Goal: Task Accomplishment & Management: Complete application form

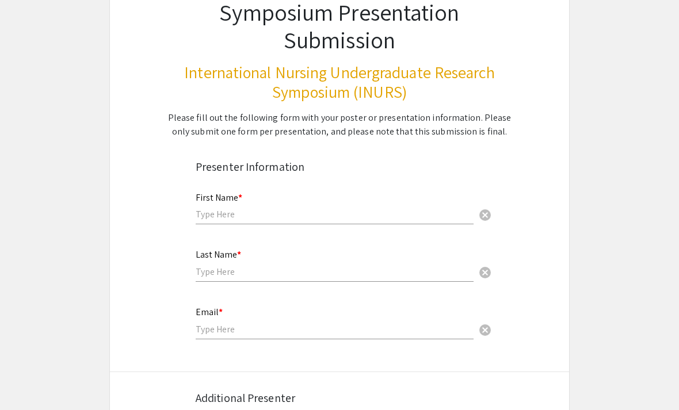
click at [380, 213] on input "text" at bounding box center [335, 214] width 278 height 12
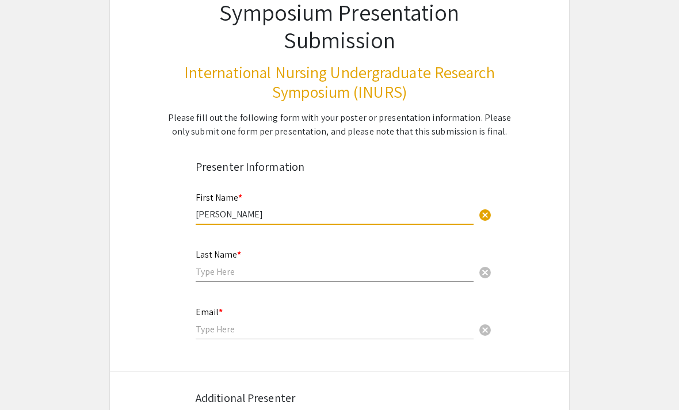
type input "[PERSON_NAME]"
click at [268, 270] on input "text" at bounding box center [335, 272] width 278 height 12
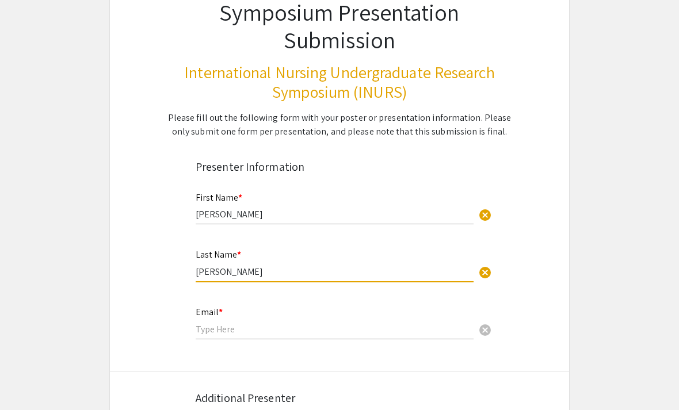
type input "[PERSON_NAME]"
click at [232, 335] on input "email" at bounding box center [335, 329] width 278 height 12
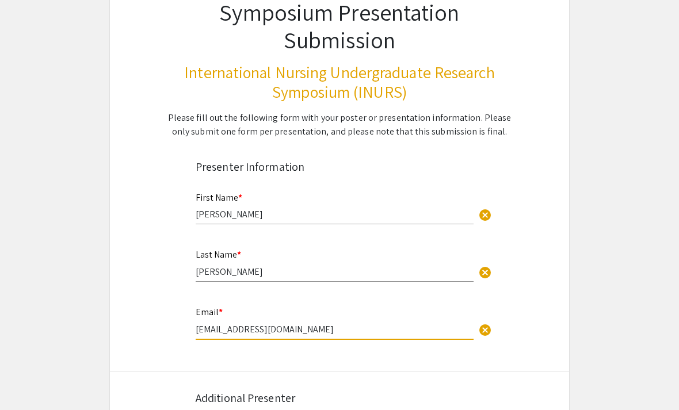
type input "[EMAIL_ADDRESS][DOMAIN_NAME]"
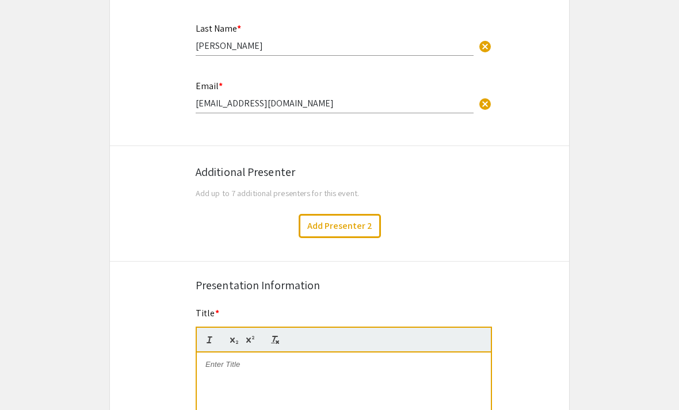
scroll to position [373, 0]
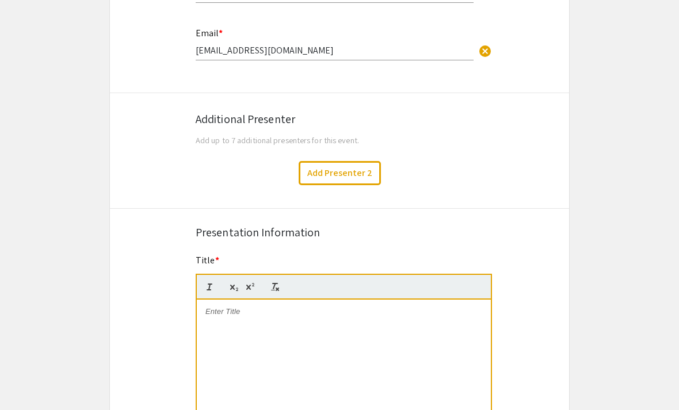
click at [364, 172] on button "Add Presenter 2" at bounding box center [340, 173] width 82 height 24
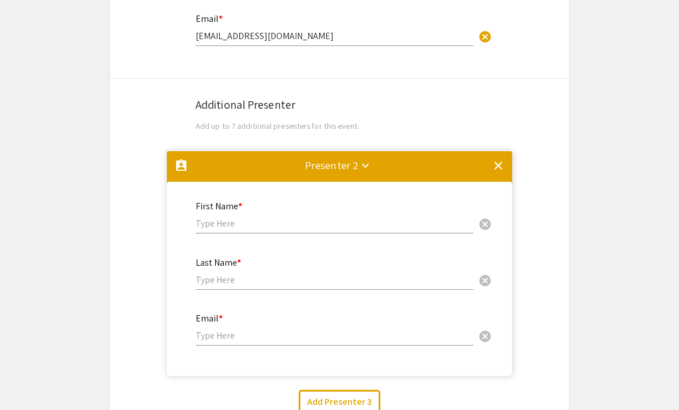
scroll to position [387, 0]
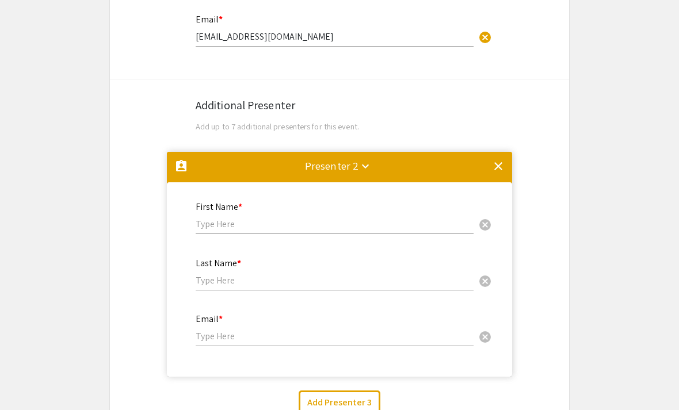
click at [365, 168] on mat-icon "keyboard_arrow_down" at bounding box center [366, 166] width 14 height 14
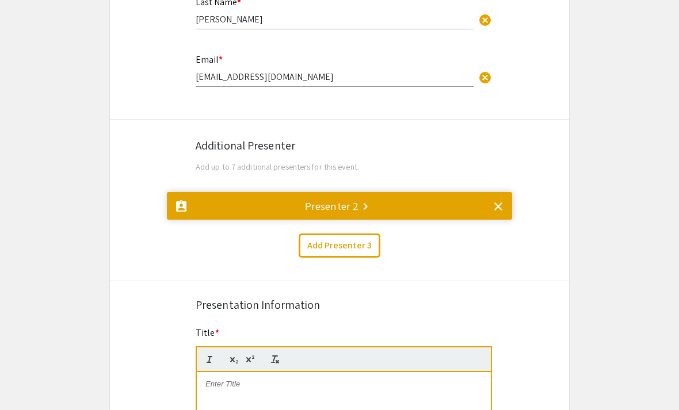
scroll to position [308, 0]
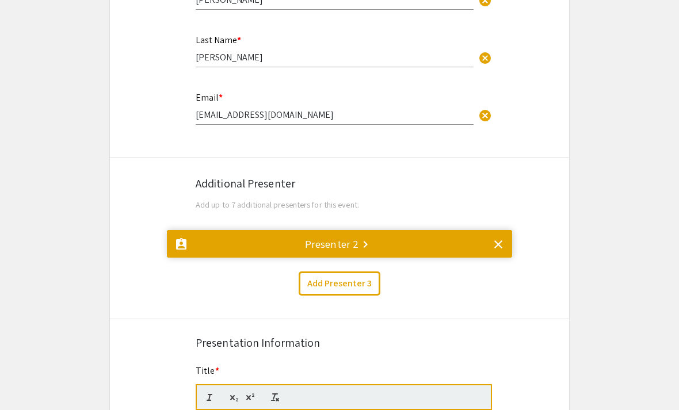
click at [495, 241] on mat-icon "clear" at bounding box center [498, 245] width 14 height 14
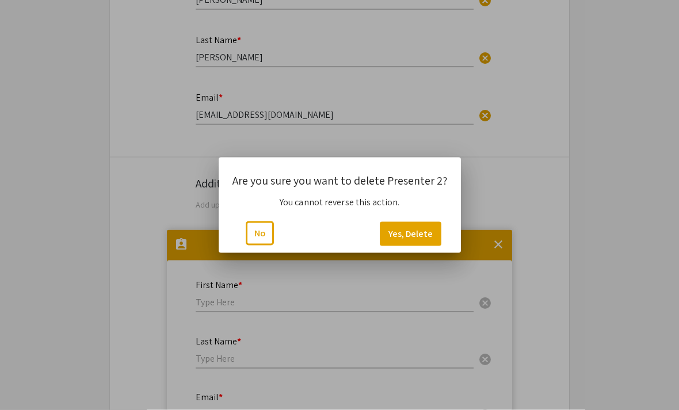
scroll to position [0, 0]
click at [423, 234] on button "Yes, Delete" at bounding box center [411, 234] width 62 height 24
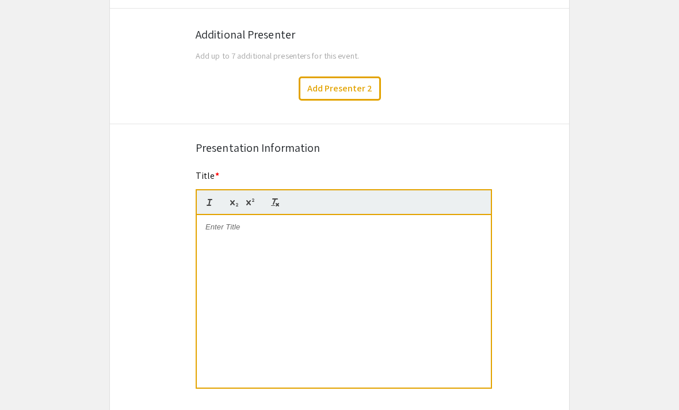
scroll to position [478, 0]
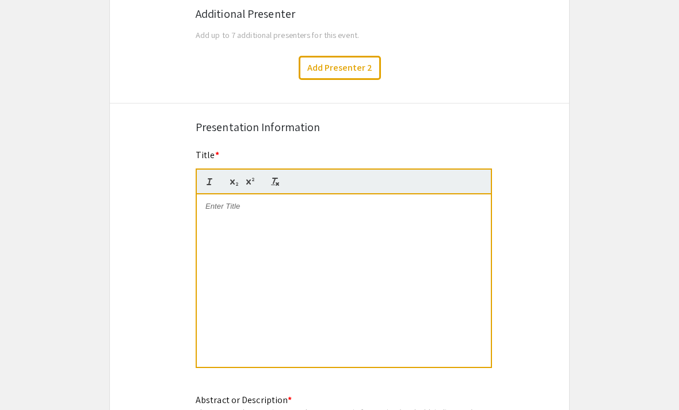
click at [430, 212] on p at bounding box center [343, 206] width 277 height 10
click at [260, 329] on div "Safe Medix" at bounding box center [344, 281] width 294 height 173
click at [327, 211] on p "Safe Medication Administration: A nurse’s Role" at bounding box center [343, 206] width 277 height 10
click at [536, 325] on div "Symposium Presentation Submission International Nursing Undergraduate Research …" at bounding box center [339, 299] width 460 height 1427
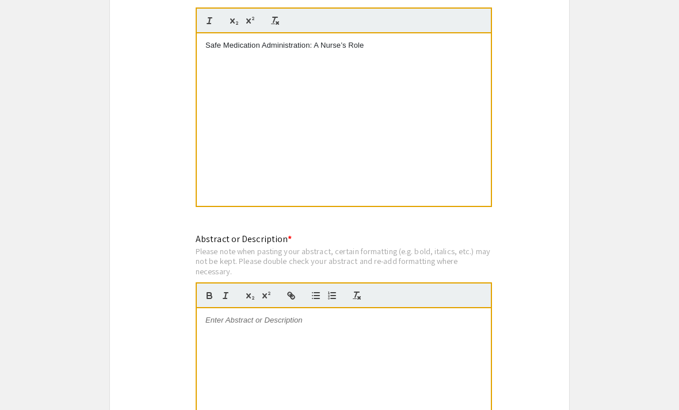
scroll to position [703, 0]
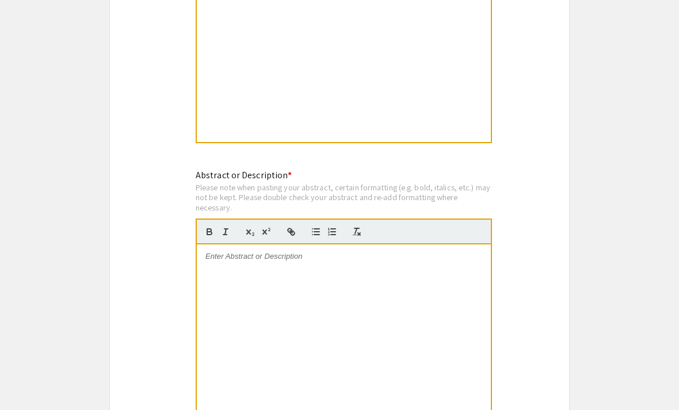
click at [438, 283] on div at bounding box center [344, 331] width 294 height 173
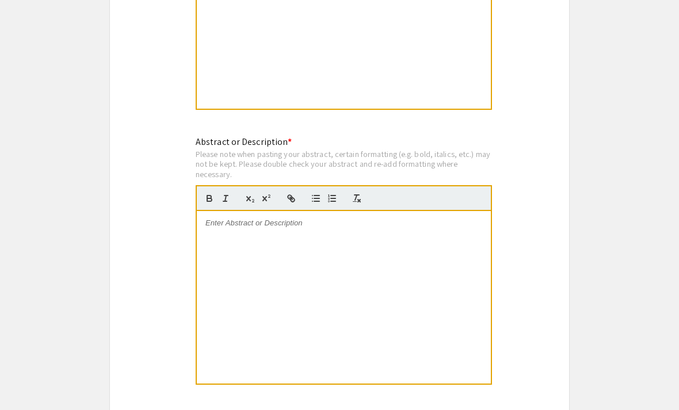
scroll to position [737, 0]
click at [242, 228] on p at bounding box center [343, 223] width 277 height 10
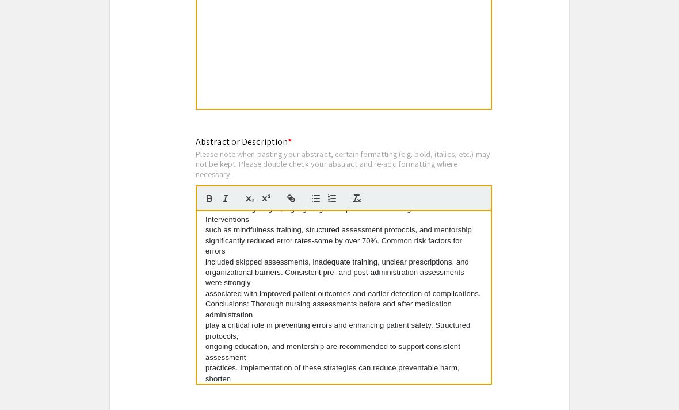
click at [560, 311] on div "Symposium Presentation Submission International Nursing Undergraduate Research …" at bounding box center [339, 40] width 460 height 1427
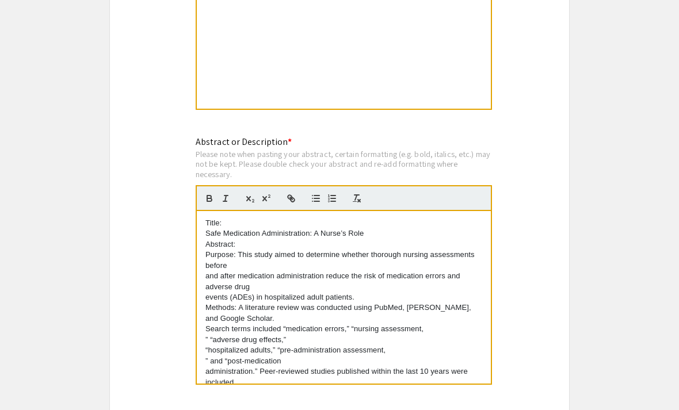
scroll to position [0, 0]
click at [228, 227] on p "Title:" at bounding box center [343, 223] width 277 height 10
click at [223, 225] on p "Title:" at bounding box center [343, 223] width 277 height 10
click at [210, 201] on icon "button" at bounding box center [209, 200] width 5 height 3
click at [390, 239] on p "Safe Medication Administration: A Nurse’s Role" at bounding box center [343, 233] width 277 height 10
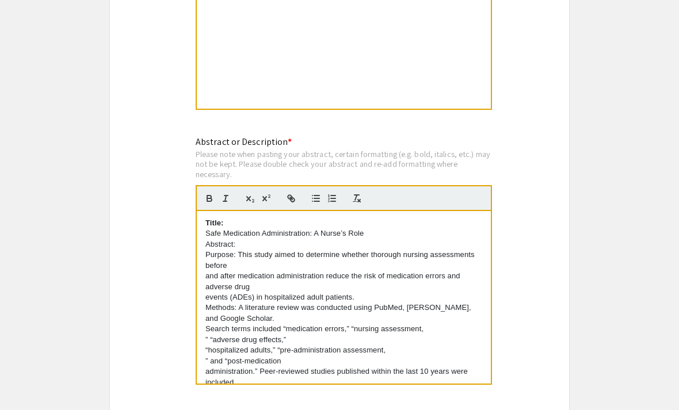
click at [222, 249] on p "Abstract:" at bounding box center [343, 244] width 277 height 10
click at [210, 200] on icon "button" at bounding box center [209, 198] width 10 height 10
click at [490, 292] on div "Title: Safe Medication Administration: A Nurse’s Role Abstract: Purpose: This s…" at bounding box center [344, 297] width 294 height 173
click at [218, 258] on p "Purpose: This study aimed to determine whether thorough nursing assessments bef…" at bounding box center [343, 260] width 277 height 21
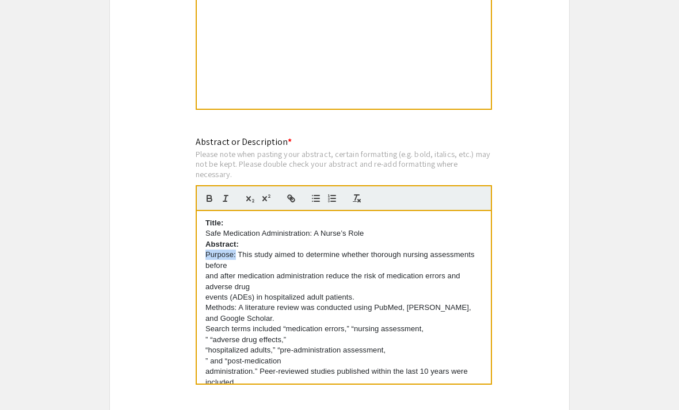
click at [213, 199] on icon "button" at bounding box center [209, 198] width 10 height 10
click at [263, 250] on p "Abstract:" at bounding box center [343, 244] width 277 height 10
click at [207, 258] on strong "Purpose:" at bounding box center [221, 254] width 33 height 9
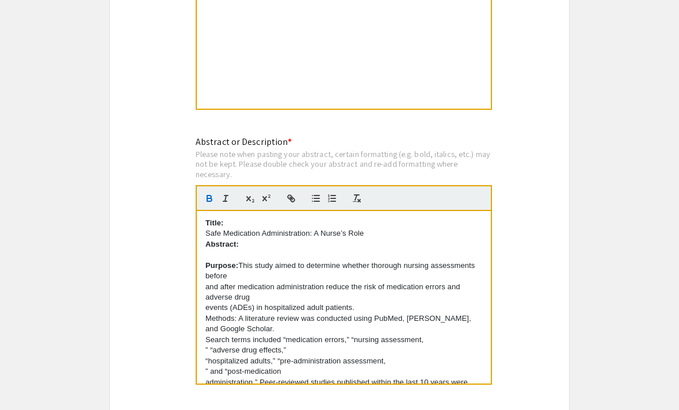
click at [209, 247] on strong "Abstract:" at bounding box center [221, 244] width 33 height 9
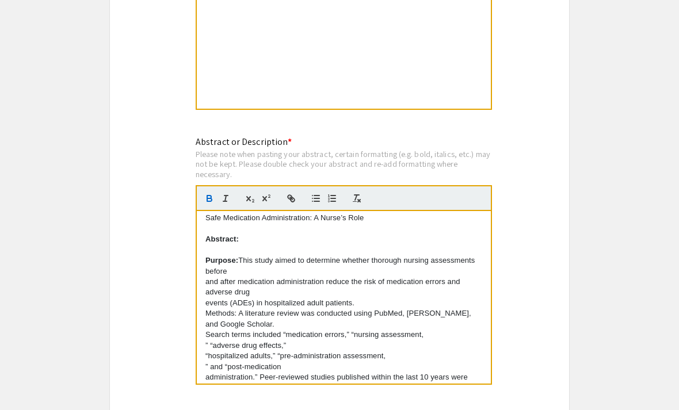
scroll to position [17, 0]
click at [205, 262] on strong "Purpose:" at bounding box center [221, 259] width 33 height 9
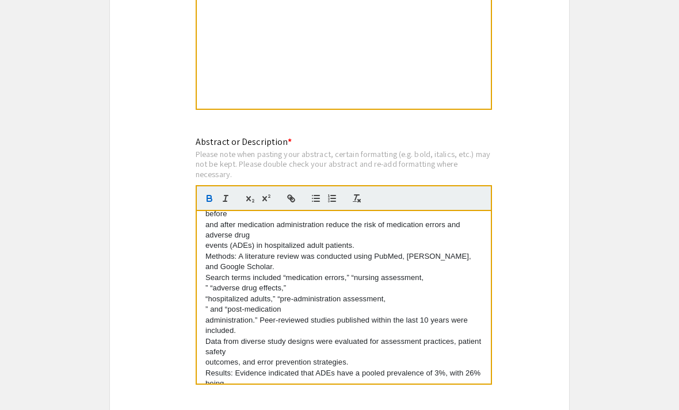
scroll to position [63, 0]
click at [216, 258] on p "Methods: A literature review was conducted using PubMed, CINAHL, and Google Sch…" at bounding box center [343, 260] width 277 height 21
click at [217, 258] on p "Methods: A literature review was conducted using PubMed, CINAHL, and Google Sch…" at bounding box center [343, 260] width 277 height 21
click at [208, 204] on icon "button" at bounding box center [209, 198] width 10 height 10
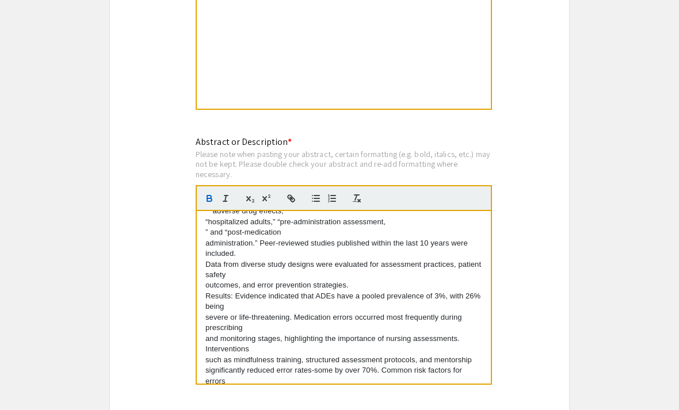
scroll to position [142, 0]
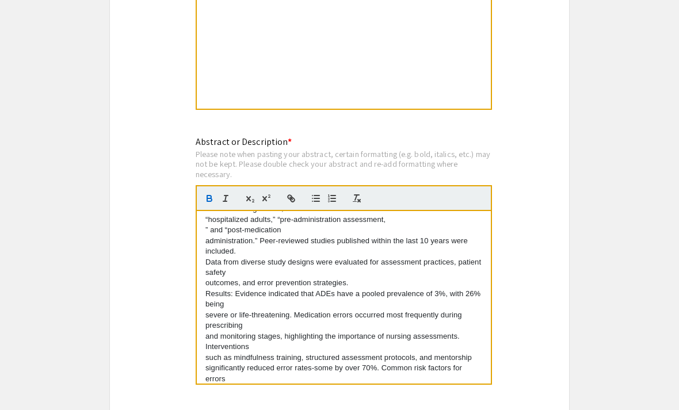
click at [221, 293] on p "Results: Evidence indicated that ADEs have a pooled prevalence of 3%, with 26% …" at bounding box center [343, 299] width 277 height 21
click at [210, 201] on icon "button" at bounding box center [209, 200] width 5 height 3
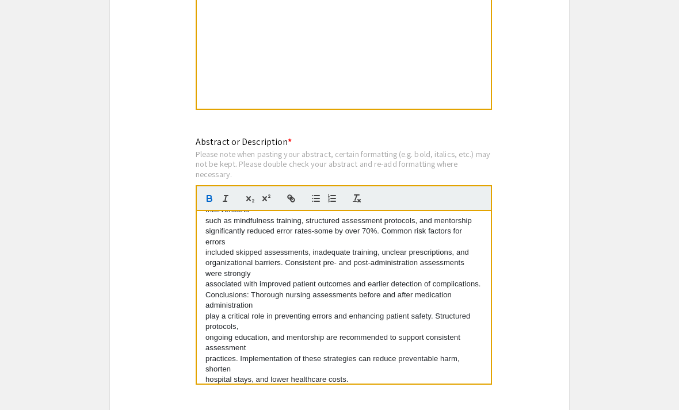
scroll to position [276, 0]
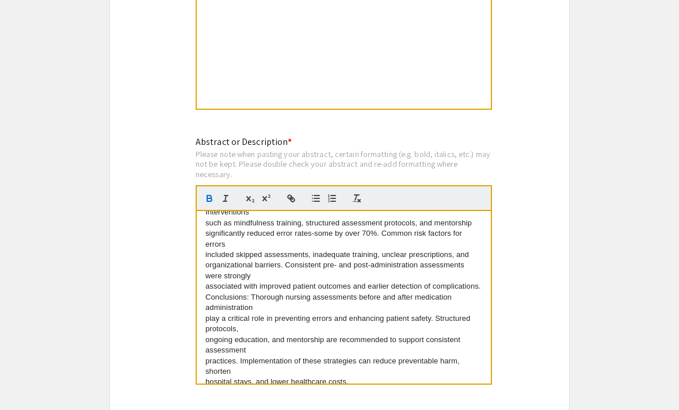
click at [212, 292] on p "Conclusions: Thorough nursing assessments before and after medication administr…" at bounding box center [343, 302] width 277 height 21
click at [212, 204] on icon "button" at bounding box center [209, 198] width 10 height 10
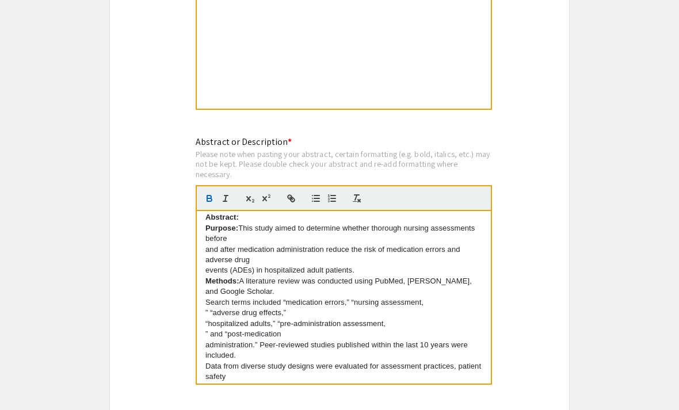
scroll to position [36, 0]
click at [204, 289] on div "Title: Safe Medication Administration: A Nurse’s Role Abstract: Purpose: This s…" at bounding box center [344, 297] width 294 height 173
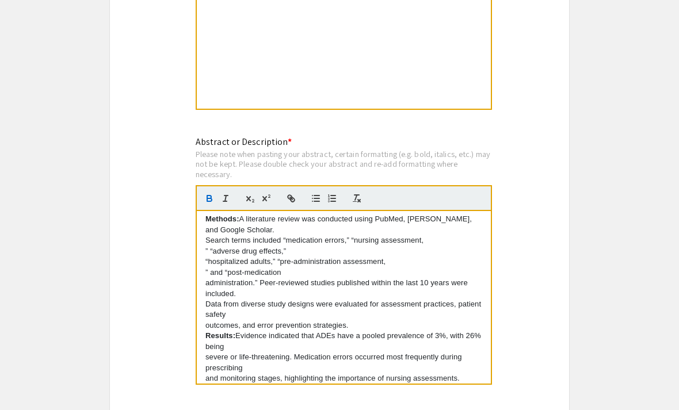
scroll to position [111, 0]
click at [207, 334] on strong "Results:" at bounding box center [220, 334] width 30 height 9
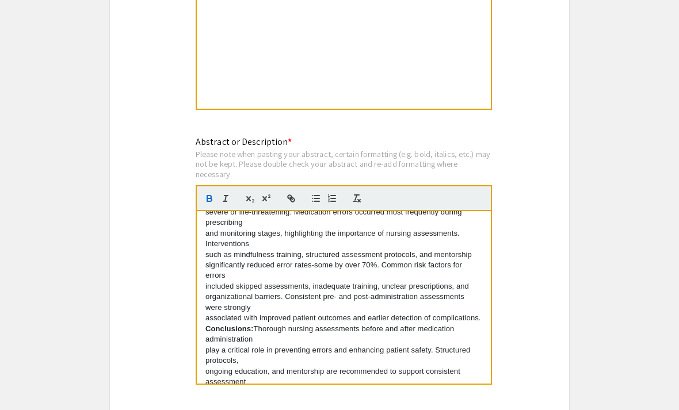
scroll to position [265, 0]
click at [208, 325] on strong "Conclusions:" at bounding box center [229, 329] width 48 height 9
click at [575, 272] on app-submissions "Symposium Presentation Submission International Nursing Undergraduate Research …" at bounding box center [339, 40] width 679 height 1427
click at [567, 215] on div "Symposium Presentation Submission International Nursing Undergraduate Research …" at bounding box center [339, 40] width 460 height 1427
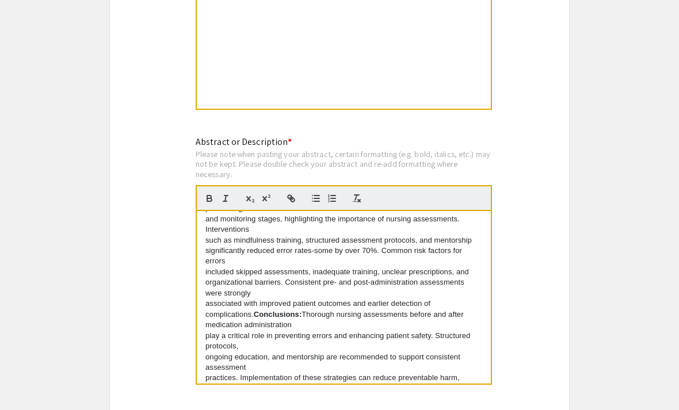
scroll to position [283, 0]
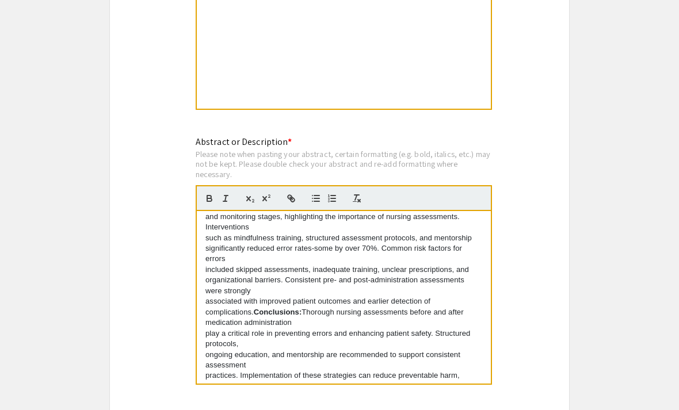
click at [212, 300] on p "associated with improved patient outcomes and earlier detection of complication…" at bounding box center [343, 312] width 277 height 32
click at [254, 308] on strong "Conclusions:" at bounding box center [278, 312] width 48 height 9
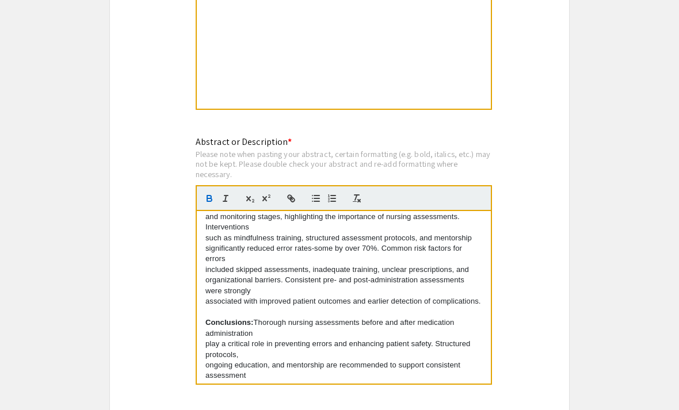
click at [560, 325] on div "Symposium Presentation Submission International Nursing Undergraduate Research …" at bounding box center [339, 40] width 460 height 1427
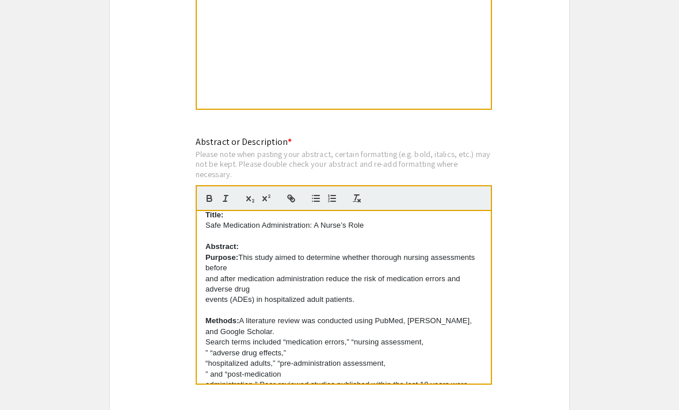
scroll to position [9, 0]
click at [206, 285] on p "and after medication administration reduce the risk of medication errors and ad…" at bounding box center [343, 283] width 277 height 21
click at [209, 279] on p "and after medication administration reduce the risk of medication errors and ad…" at bounding box center [343, 283] width 277 height 21
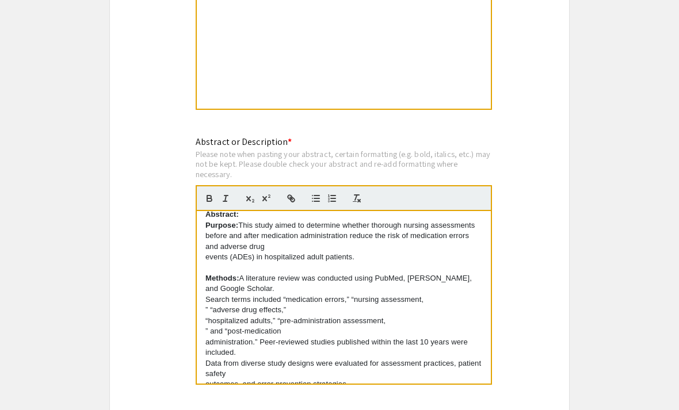
scroll to position [41, 0]
click at [209, 258] on p "events (ADEs) in hospitalized adult patients." at bounding box center [343, 256] width 277 height 10
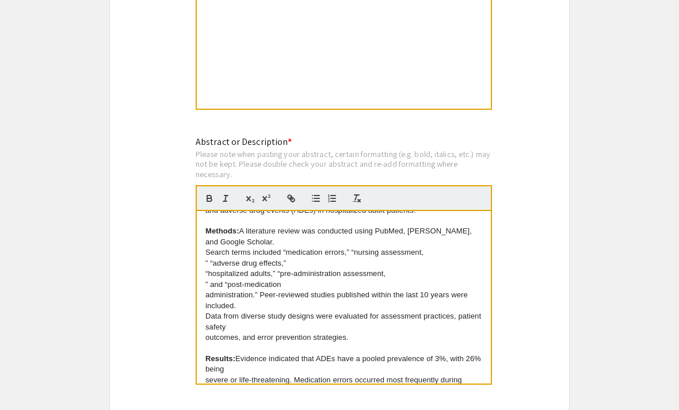
scroll to position [86, 0]
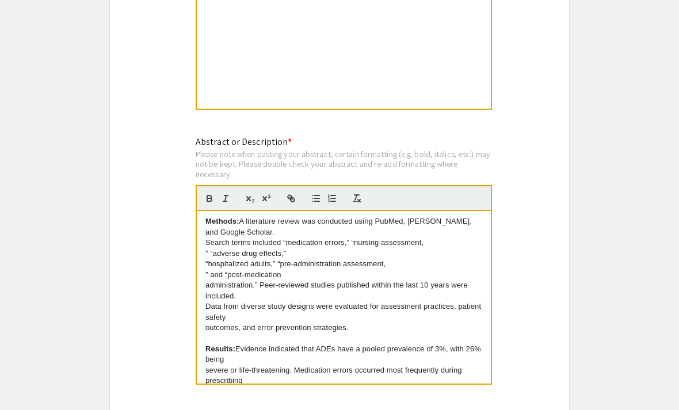
click at [206, 243] on p "Search terms included “medication errors,” “nursing assessment," at bounding box center [343, 243] width 277 height 10
click at [205, 249] on p "” “adverse drug effects,”" at bounding box center [343, 254] width 277 height 10
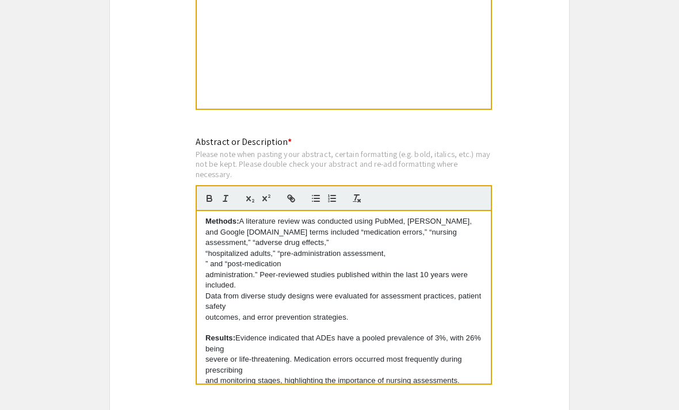
click at [207, 252] on p "“hospitalized adults,” “pre-administration assessment," at bounding box center [343, 254] width 277 height 10
click at [204, 253] on div "Title: Safe Medication Administration: A Nurse’s Role Abstract: Purpose: This s…" at bounding box center [344, 297] width 294 height 173
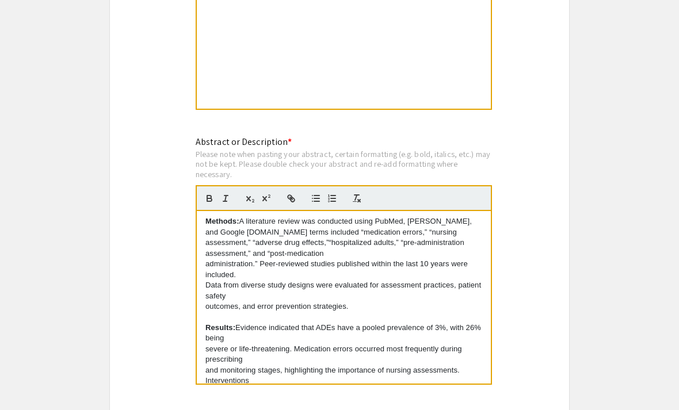
click at [204, 264] on div "Title: Safe Medication Administration: A Nurse’s Role Abstract: Purpose: This s…" at bounding box center [344, 297] width 294 height 173
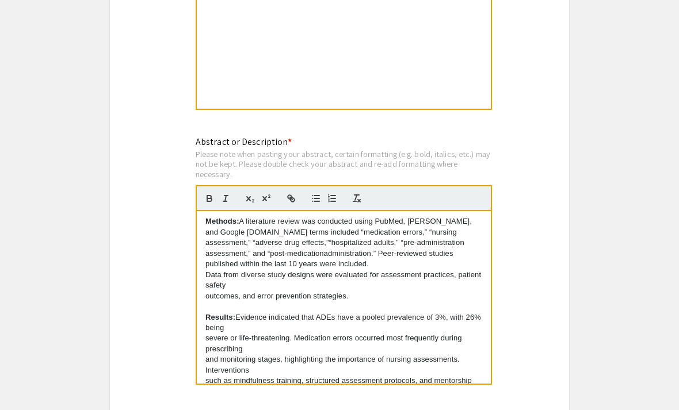
click at [211, 267] on p "Methods: A literature review was conducted using PubMed, CINAHL, and Google Sch…" at bounding box center [343, 242] width 277 height 53
click at [205, 277] on p "Data from diverse study designs were evaluated for assessment practices, patien…" at bounding box center [343, 280] width 277 height 21
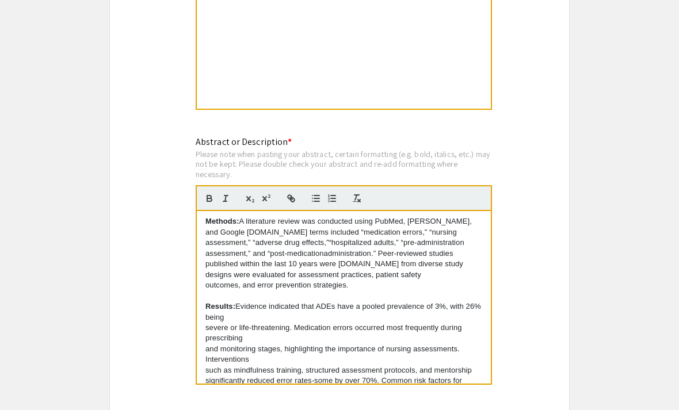
click at [211, 274] on p "Methods: A literature review was conducted using PubMed, CINAHL, and Google Sch…" at bounding box center [343, 248] width 277 height 64
click at [209, 289] on p "outcomes, and error prevention strategies." at bounding box center [343, 285] width 277 height 10
click at [557, 334] on div "Symposium Presentation Submission International Nursing Undergraduate Research …" at bounding box center [339, 40] width 460 height 1427
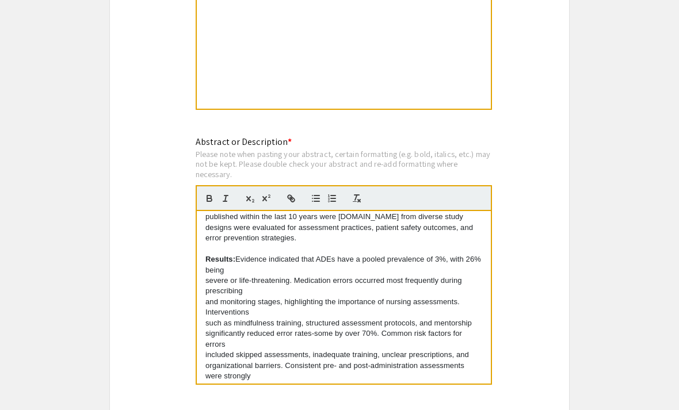
scroll to position [146, 0]
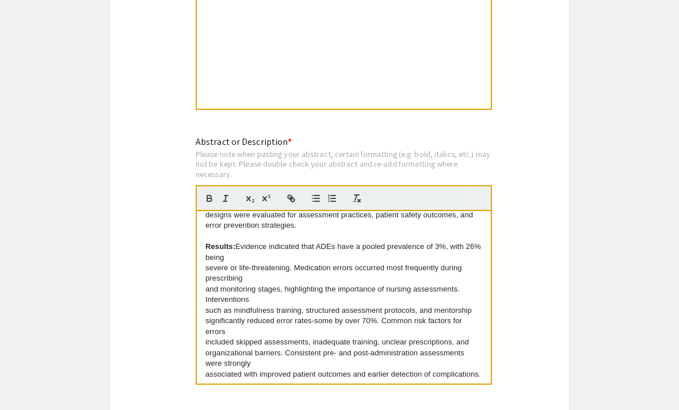
click at [209, 263] on p "severe or life-threatening. Medication errors occurred most frequently during p…" at bounding box center [343, 273] width 277 height 21
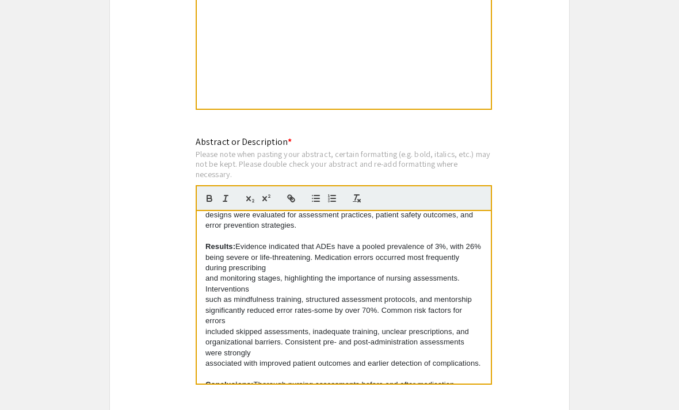
click at [211, 273] on p "and monitoring stages, highlighting the importance of nursing assessments. Inte…" at bounding box center [343, 283] width 277 height 21
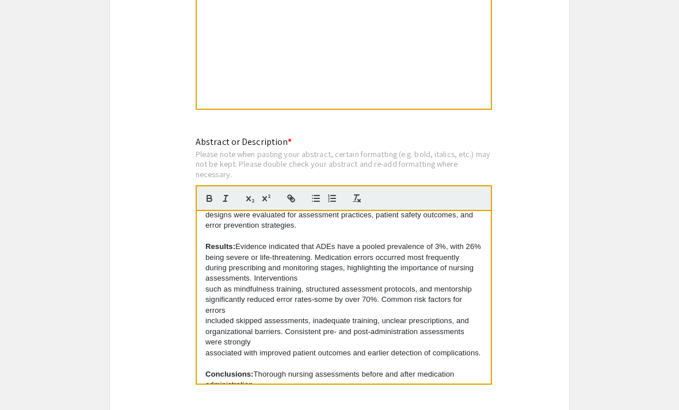
click at [208, 267] on p "Results: Evidence indicated that ADEs have a pooled prevalence of 3%, with 26% …" at bounding box center [343, 263] width 277 height 43
click at [206, 284] on p "such as mindfulness training, structured assessment protocols, and mentorship" at bounding box center [343, 289] width 277 height 10
click at [205, 279] on p "Results: Evidence indicated that ADEs have a pooled prevalence of 3%, with 26% …" at bounding box center [343, 268] width 277 height 53
click at [209, 295] on p "significantly reduced error rates-some by over 70%. Common risk factors for err…" at bounding box center [343, 305] width 277 height 21
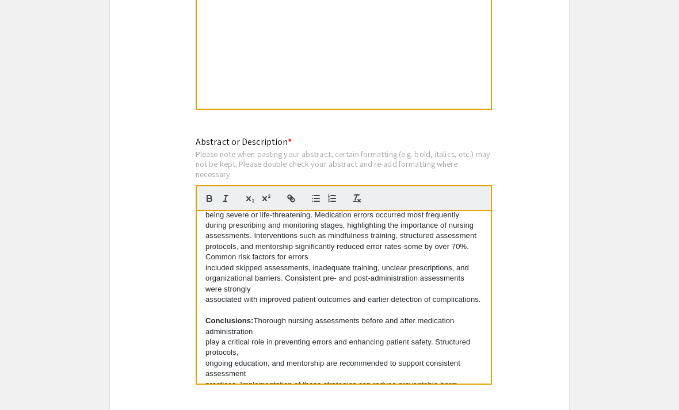
scroll to position [195, 0]
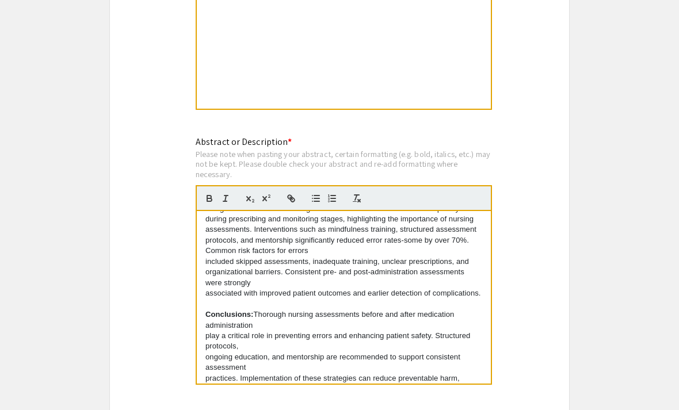
click at [209, 238] on p "Results: Evidence indicated that ADEs have a pooled prevalence of 3%, with 26% …" at bounding box center [343, 225] width 277 height 64
click at [208, 257] on p "included skipped assessments, inadequate training, unclear prescriptions, and" at bounding box center [343, 262] width 277 height 10
click at [207, 250] on p "Results: Evidence indicated that ADEs have a pooled prevalence of 3%, with 26% …" at bounding box center [343, 230] width 277 height 74
click at [211, 267] on p "organizational barriers. Consistent pre- and post-administration assessments we…" at bounding box center [343, 277] width 277 height 21
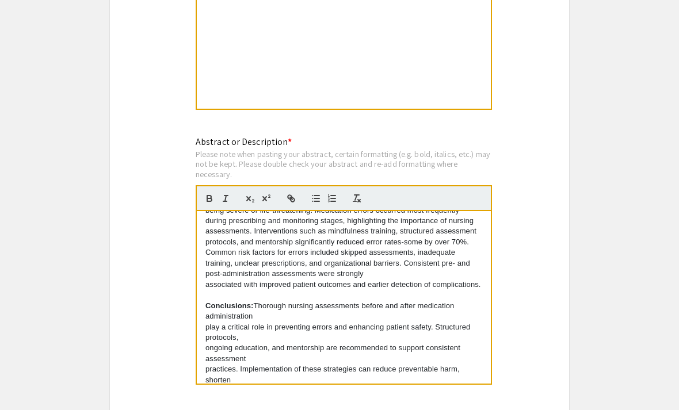
click at [210, 263] on p "Results: Evidence indicated that ADEs have a pooled prevalence of 3%, with 26% …" at bounding box center [343, 237] width 277 height 85
click at [211, 280] on p "associated with improved patient outcomes and earlier detection of complication…" at bounding box center [343, 285] width 277 height 10
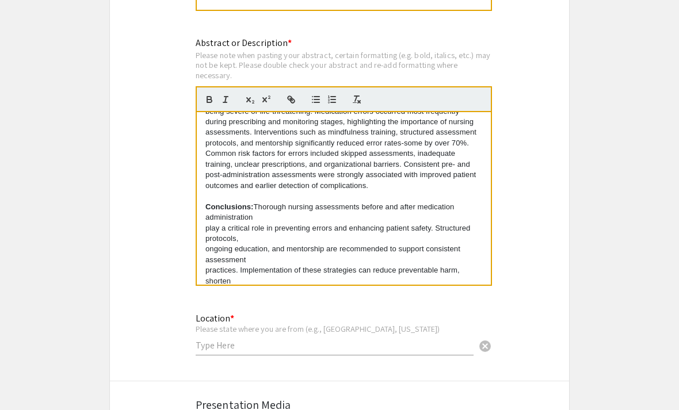
scroll to position [839, 0]
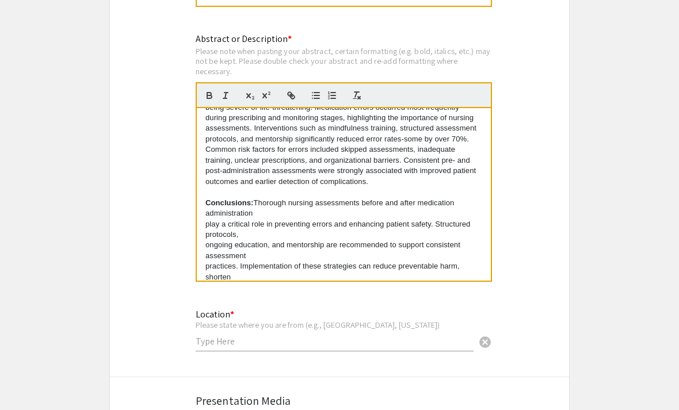
click at [205, 220] on p "play a critical role in preventing errors and enhancing patient safety. Structu…" at bounding box center [343, 230] width 277 height 21
click at [209, 199] on p "Conclusions: Thorough nursing assessments before and after medication administr…" at bounding box center [343, 209] width 277 height 21
click at [204, 211] on div "Title: Safe Medication Administration: A Nurse’s Role Abstract: Purpose: This s…" at bounding box center [344, 194] width 294 height 173
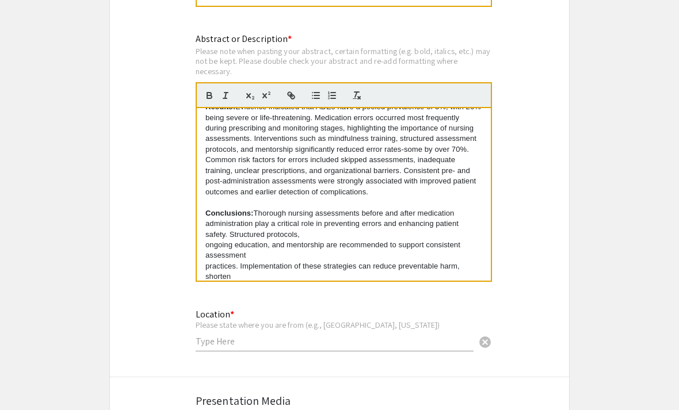
click at [207, 240] on p "ongoing education, and mentorship are recommended to support consistent assessm…" at bounding box center [343, 250] width 277 height 21
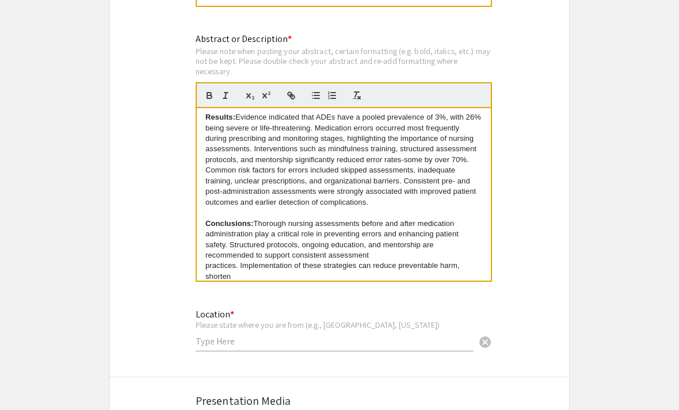
click at [207, 261] on p "practices. Implementation of these strategies can reduce preventable harm, shor…" at bounding box center [343, 271] width 277 height 21
click at [202, 239] on div "Title: Safe Medication Administration: A Nurse’s Role Abstract: Purpose: This s…" at bounding box center [344, 194] width 294 height 173
click at [208, 261] on p "practices. Implementation of these strategies can reduce preventable harm, shor…" at bounding box center [343, 271] width 277 height 21
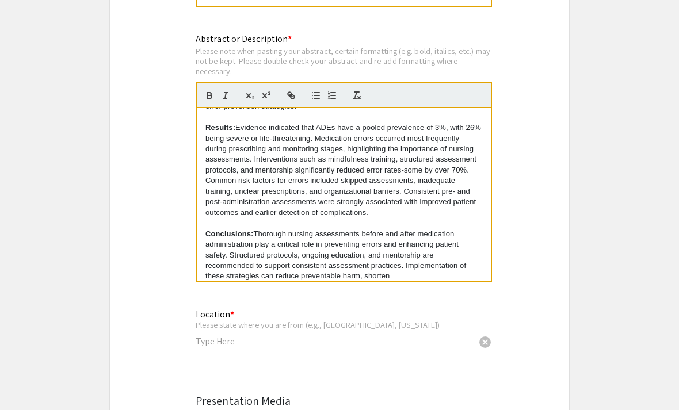
click at [208, 261] on p "Conclusions: Thorough nursing assessments before and after medication administr…" at bounding box center [343, 255] width 277 height 53
click at [206, 282] on p "hospital stays, and lower healthcare costs." at bounding box center [343, 287] width 277 height 10
click at [435, 341] on input "text" at bounding box center [335, 341] width 278 height 12
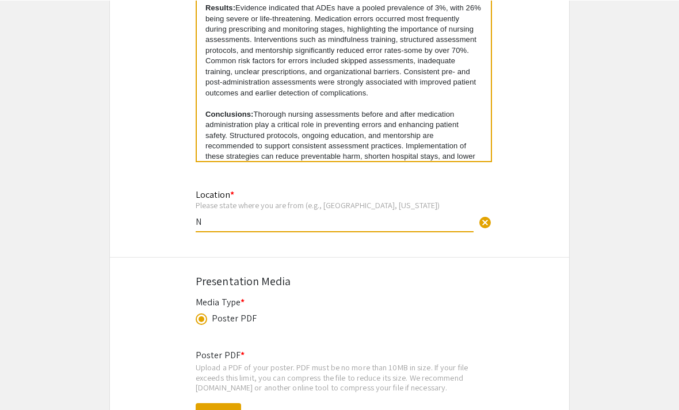
scroll to position [959, 0]
type input "[US_STATE]"
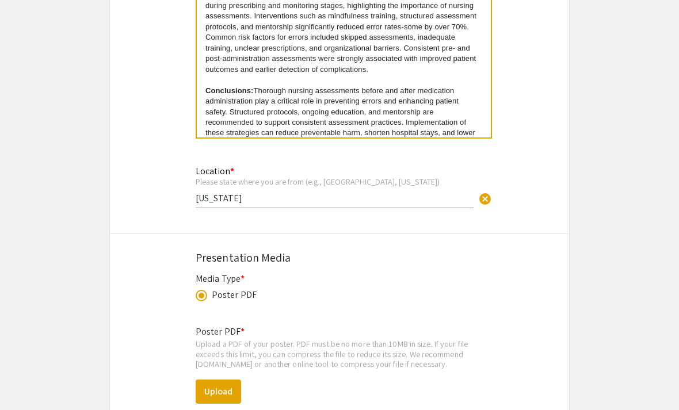
scroll to position [983, 0]
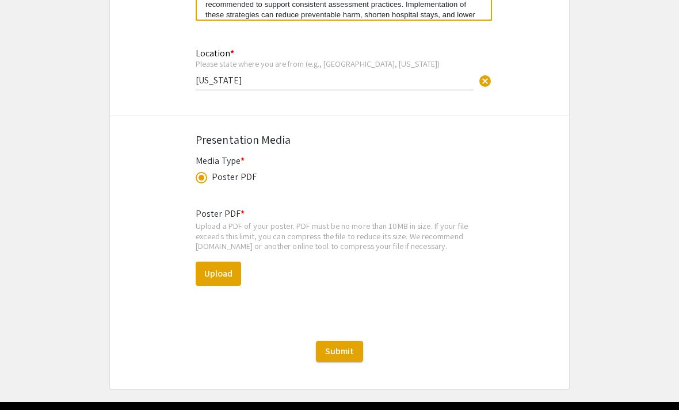
click at [211, 279] on button "Upload" at bounding box center [218, 274] width 45 height 24
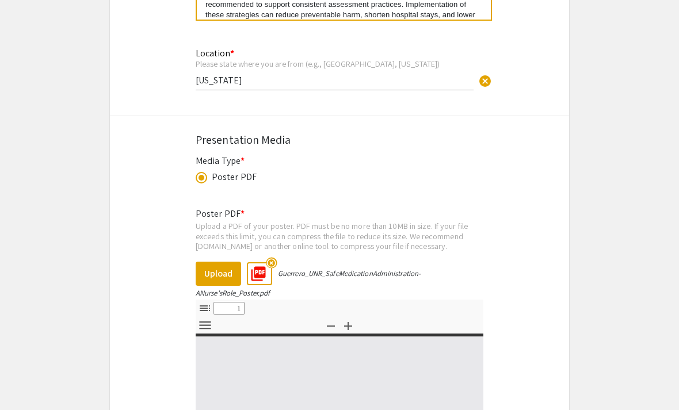
select select "custom"
type input "0"
select select "custom"
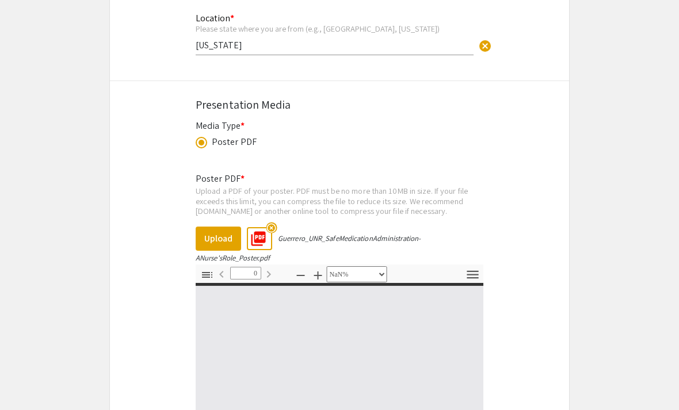
type input "1"
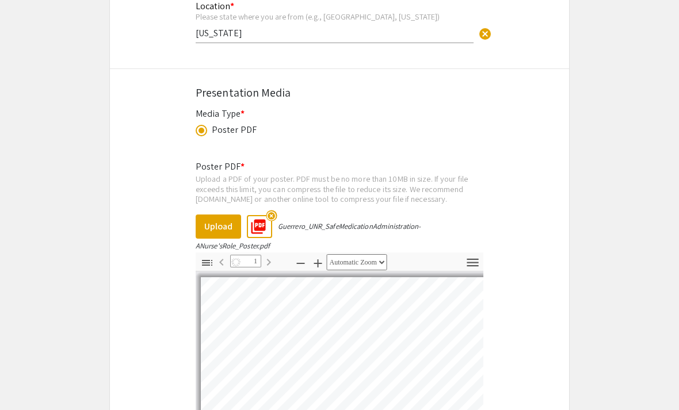
select select "auto"
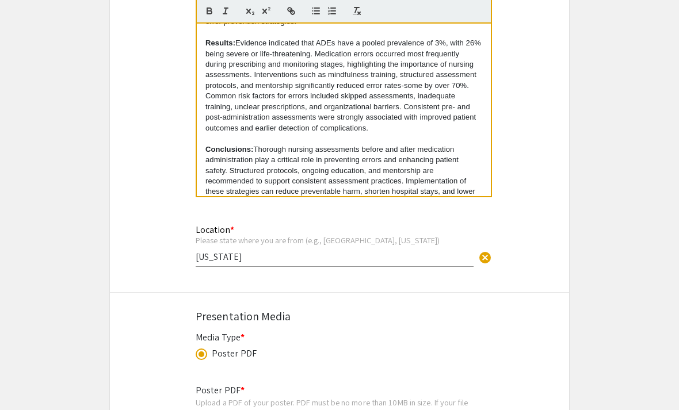
scroll to position [950, 0]
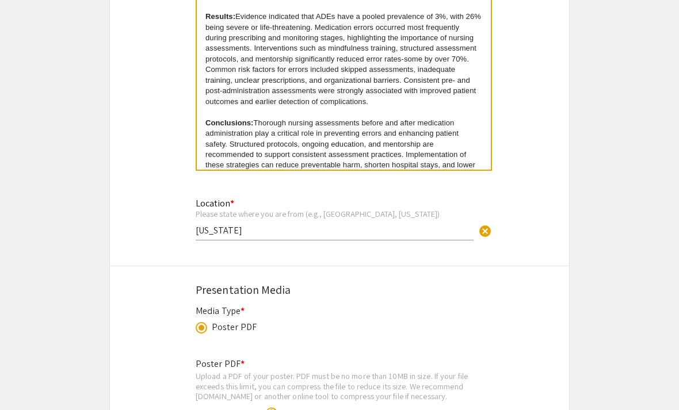
click at [344, 159] on p "Conclusions: Thorough nursing assessments before and after medication administr…" at bounding box center [343, 151] width 277 height 64
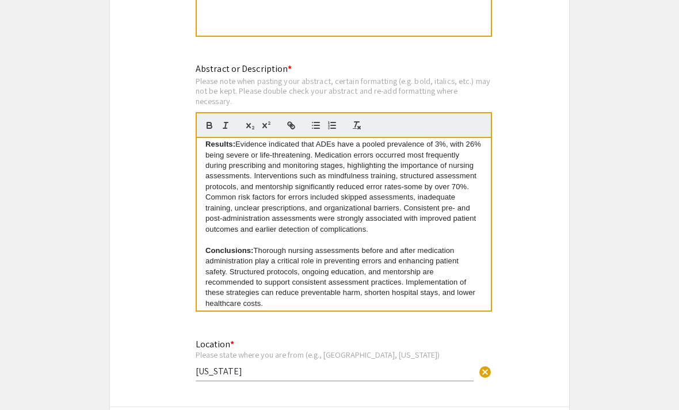
scroll to position [859, 0]
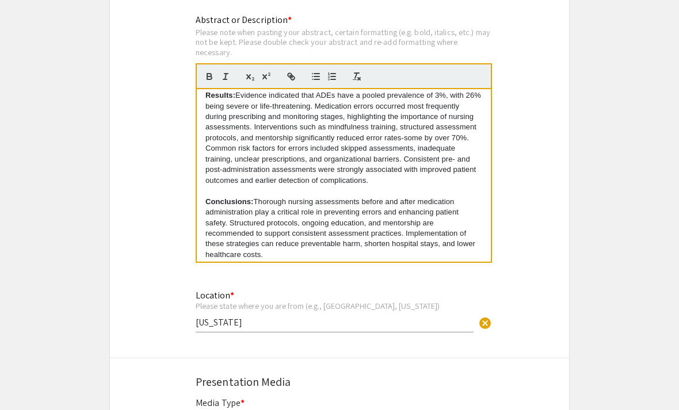
click at [222, 271] on p at bounding box center [343, 276] width 277 height 10
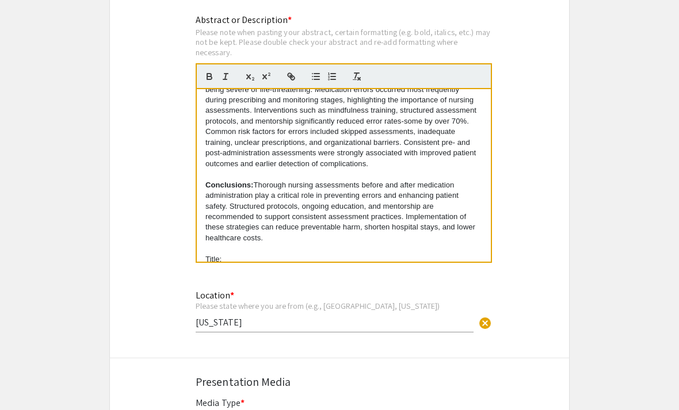
scroll to position [228, 0]
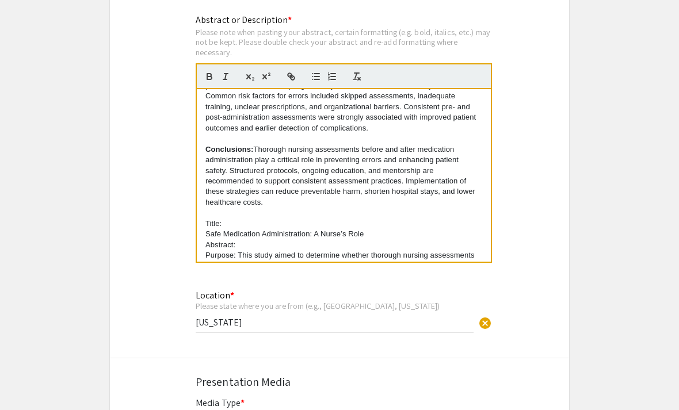
click at [207, 219] on p "Title:" at bounding box center [343, 224] width 277 height 10
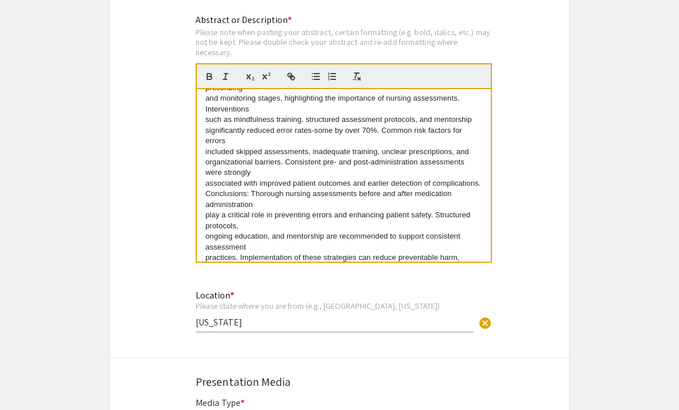
scroll to position [162, 0]
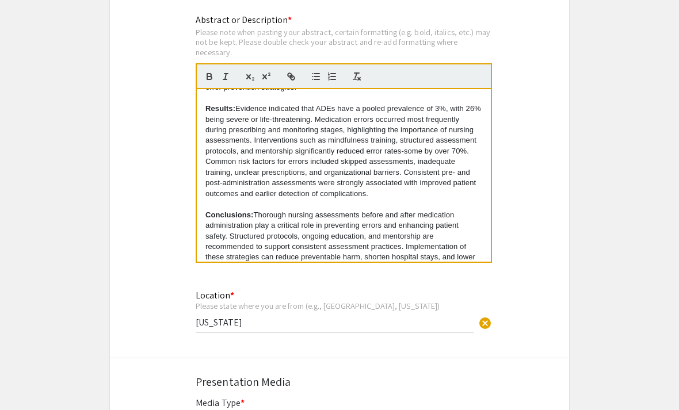
click at [290, 82] on icon "button" at bounding box center [291, 76] width 10 height 10
click at [289, 81] on icon "button" at bounding box center [291, 76] width 10 height 10
click at [289, 77] on icon "button" at bounding box center [290, 75] width 4 height 4
click at [292, 79] on icon "button" at bounding box center [293, 78] width 4 height 4
click at [291, 79] on icon "button" at bounding box center [293, 78] width 4 height 4
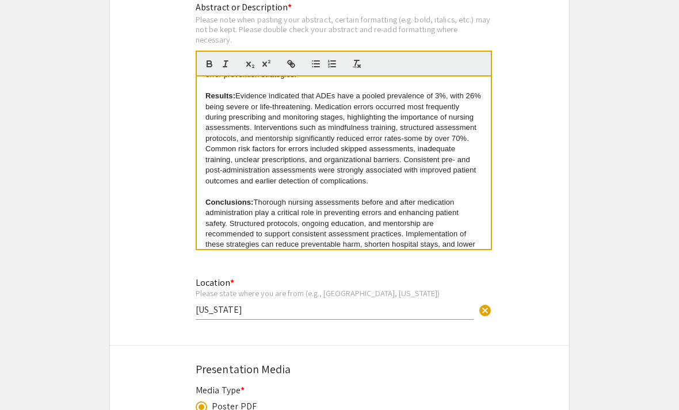
scroll to position [871, 0]
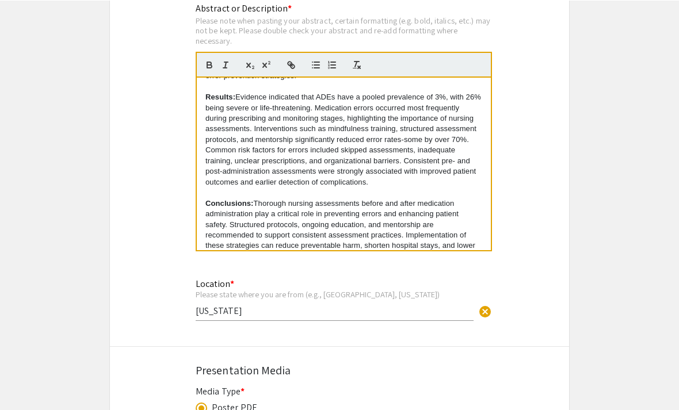
click at [282, 226] on p "Conclusions: Thorough nursing assessments before and after medication administr…" at bounding box center [343, 230] width 277 height 64
click at [283, 69] on button "button" at bounding box center [291, 65] width 16 height 14
click at [287, 67] on icon "button" at bounding box center [291, 64] width 10 height 10
click at [289, 238] on p "Conclusions: Thorough nursing assessments before and after medication administr…" at bounding box center [343, 230] width 277 height 64
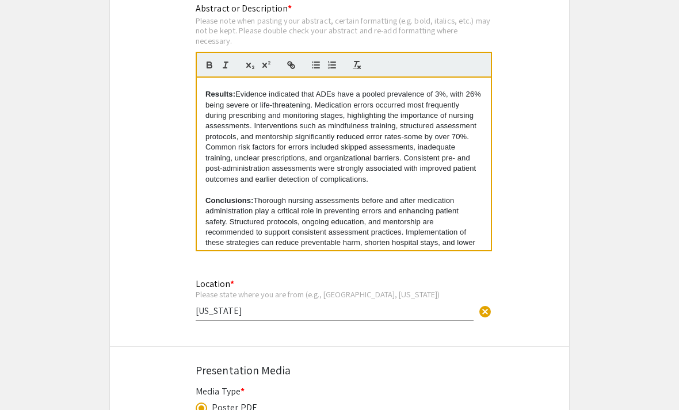
scroll to position [176, 0]
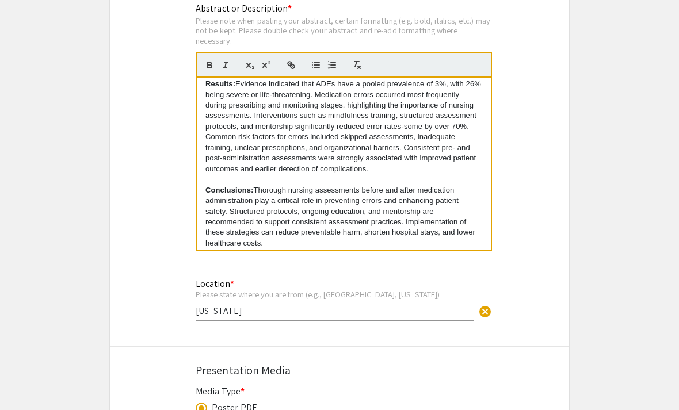
click at [289, 70] on icon "button" at bounding box center [291, 65] width 10 height 10
click at [266, 259] on p "Video:" at bounding box center [343, 264] width 277 height 10
click at [574, 295] on app-submissions "Symposium Presentation Submission International Nursing Undergraduate Research …" at bounding box center [339, 65] width 679 height 1743
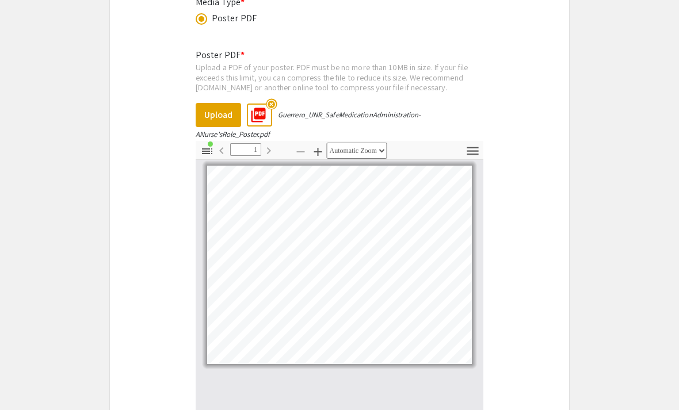
scroll to position [1421, 0]
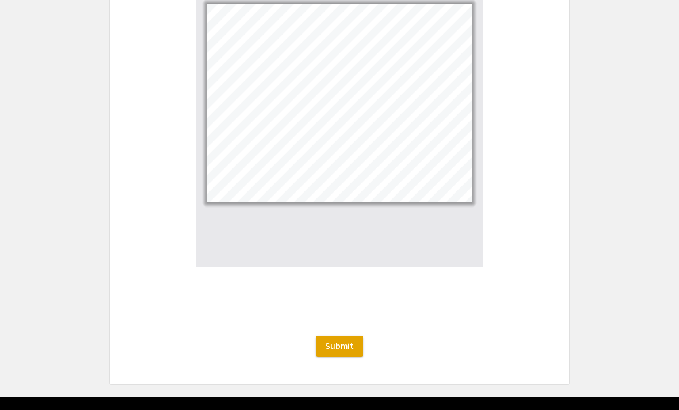
click at [348, 357] on button "Submit" at bounding box center [339, 346] width 47 height 21
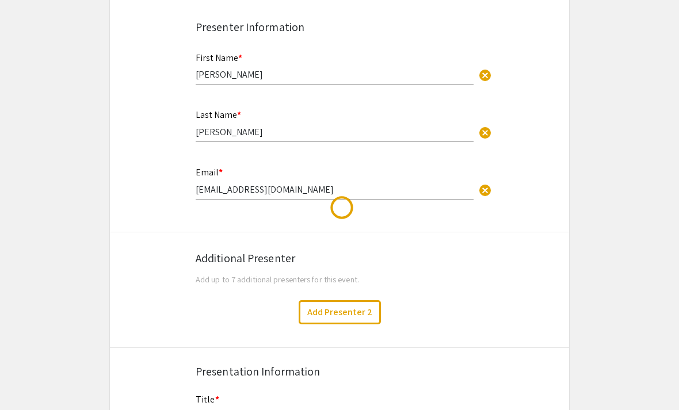
scroll to position [0, 0]
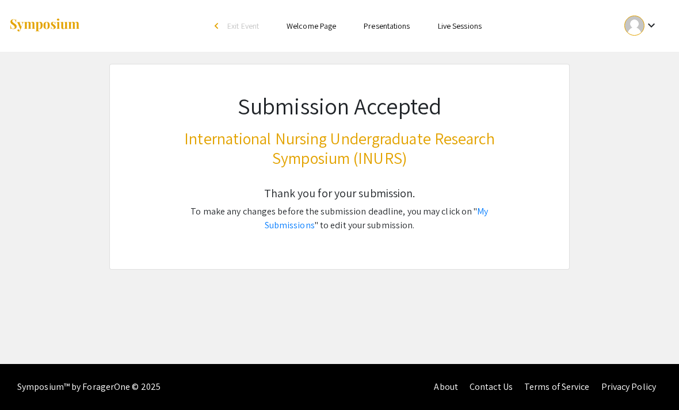
click at [469, 215] on link "My Submissions" at bounding box center [377, 218] width 224 height 26
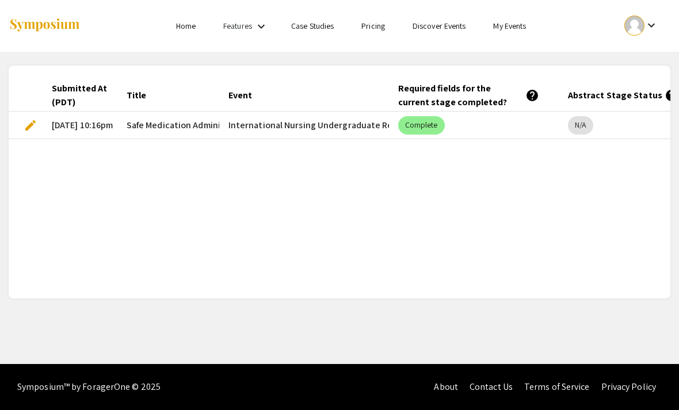
click at [36, 125] on span "edit" at bounding box center [31, 126] width 14 height 14
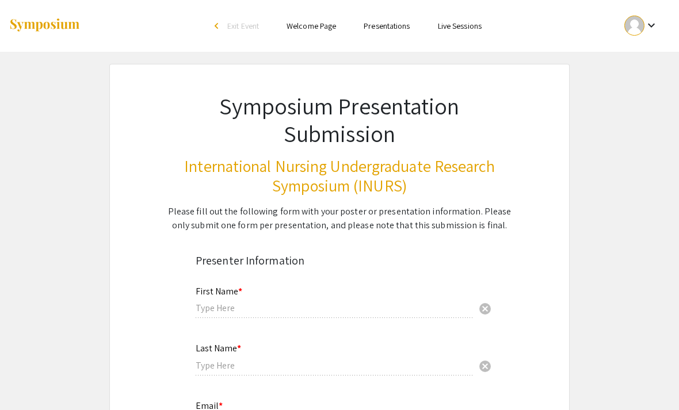
type input "[PERSON_NAME]"
type input "[EMAIL_ADDRESS][DOMAIN_NAME]"
type input "[US_STATE]"
radio input "true"
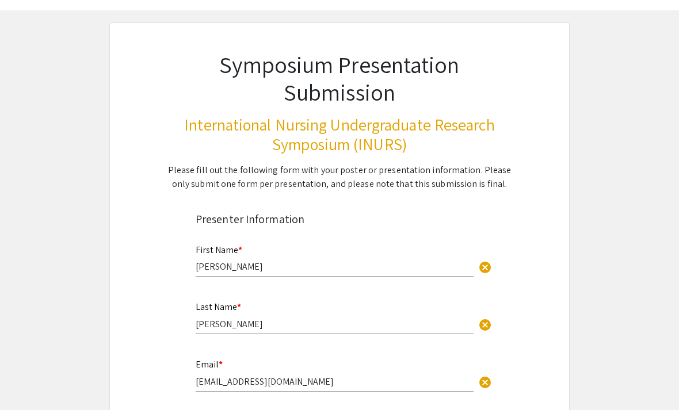
select select "custom"
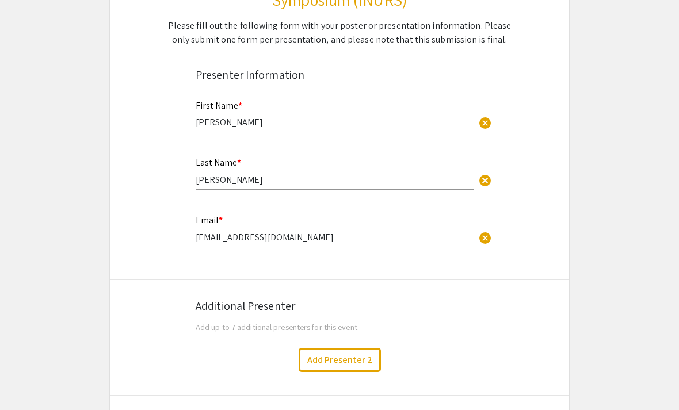
type input "0"
select select "custom"
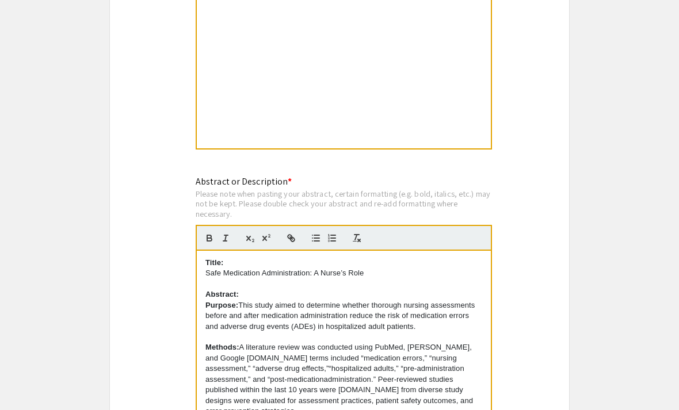
type input "1"
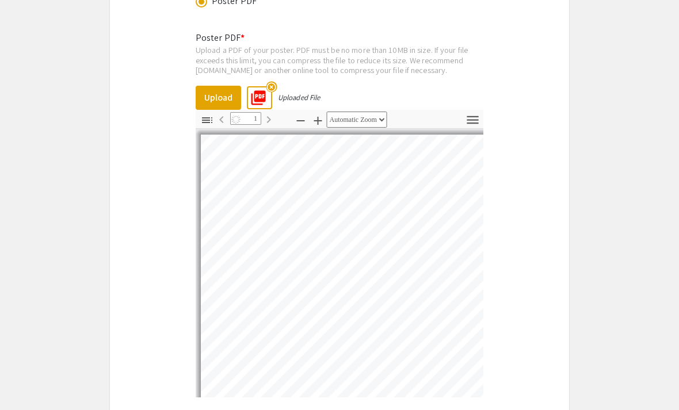
select select "auto"
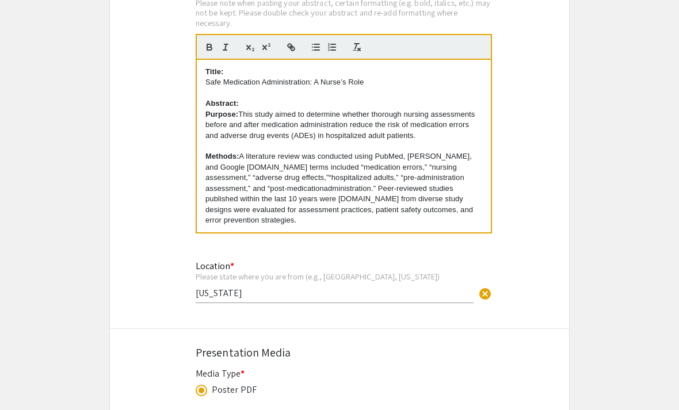
scroll to position [887, 0]
click at [262, 189] on p "Methods: A literature review was conducted using PubMed, [PERSON_NAME], and Goo…" at bounding box center [343, 189] width 277 height 74
click at [555, 245] on div "Symposium Presentation Submission International Nursing Undergraduate Research …" at bounding box center [339, 40] width 460 height 1729
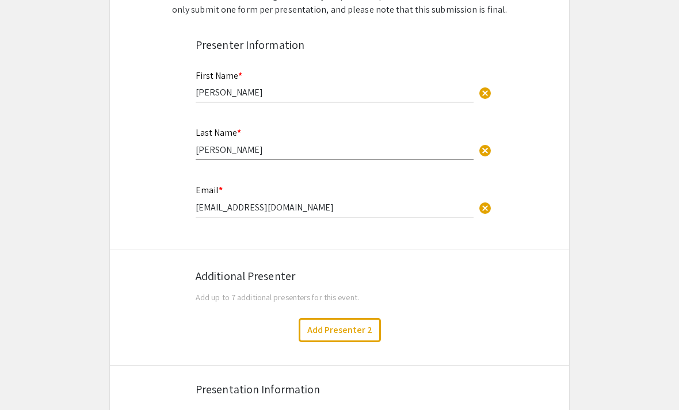
click at [360, 331] on button "Add Presenter 2" at bounding box center [340, 330] width 82 height 24
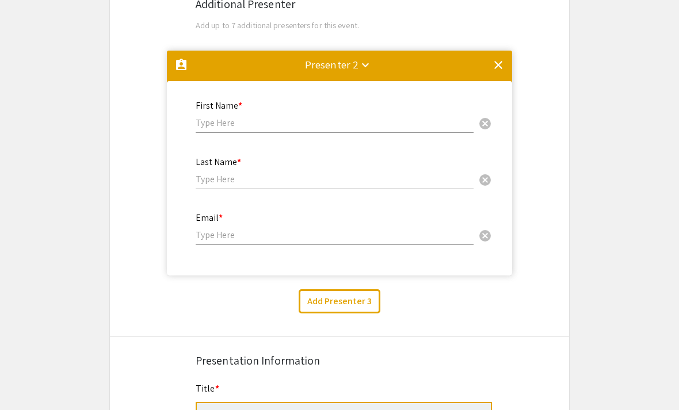
scroll to position [489, 0]
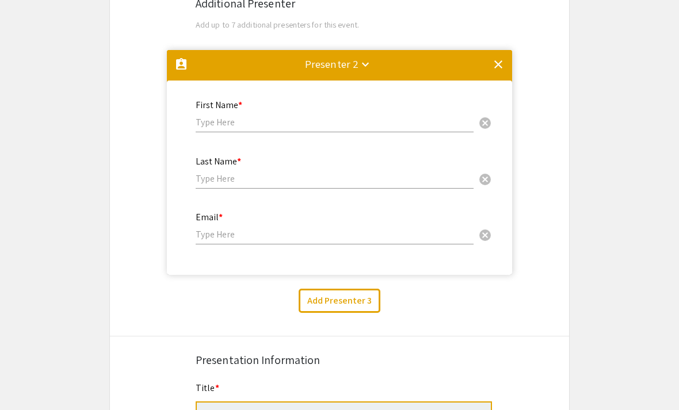
click at [396, 119] on input "text" at bounding box center [335, 122] width 278 height 12
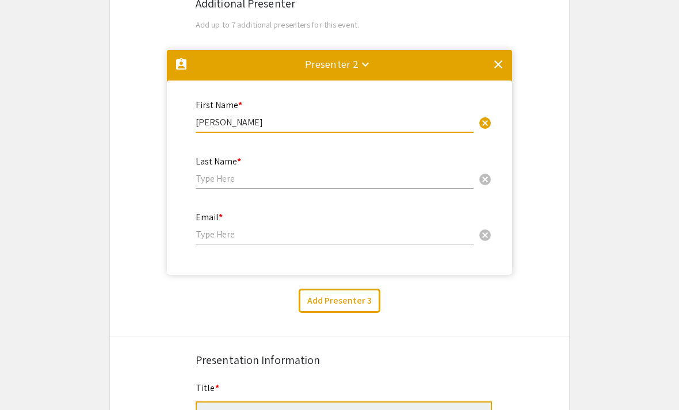
type input "[PERSON_NAME]"
click at [369, 182] on input "text" at bounding box center [335, 179] width 278 height 12
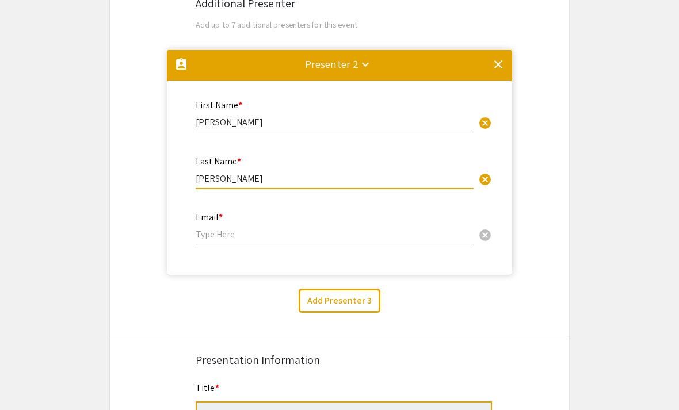
type input "[PERSON_NAME]"
click at [224, 241] on input "email" at bounding box center [335, 234] width 278 height 12
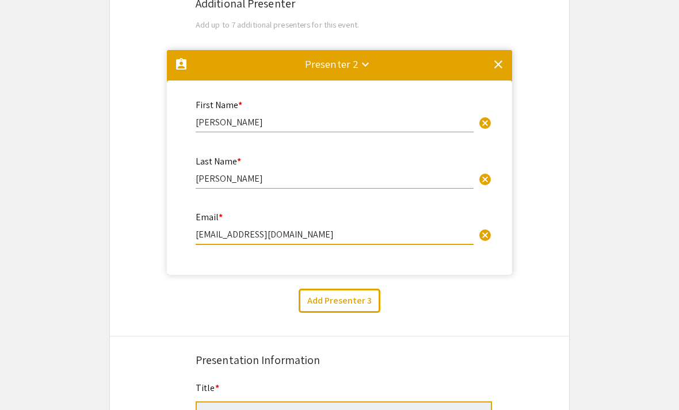
type input "[EMAIL_ADDRESS][DOMAIN_NAME]"
click at [568, 253] on mat-accordion "assignment_ind Presenter 2 keyboard_arrow_down clear First Name * [PERSON_NAME]…" at bounding box center [339, 166] width 459 height 243
click at [363, 310] on button "Add Presenter 3" at bounding box center [340, 301] width 82 height 24
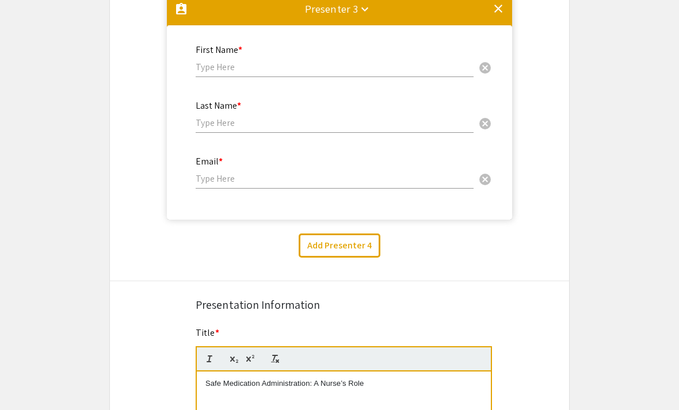
click at [390, 68] on input "text" at bounding box center [335, 67] width 278 height 12
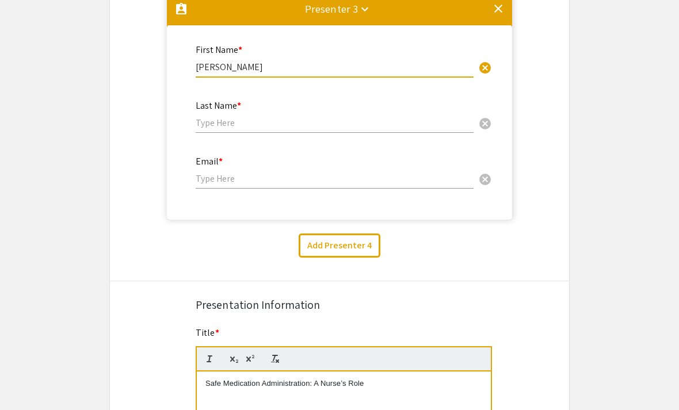
type input "[PERSON_NAME]"
click at [388, 124] on input "text" at bounding box center [335, 123] width 278 height 12
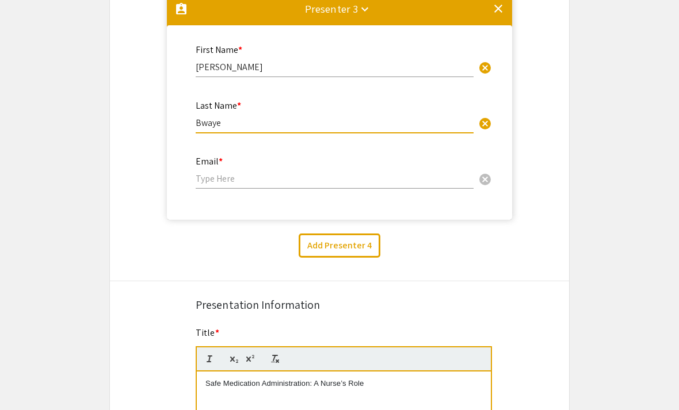
type input "Bwaye"
click at [230, 185] on input "email" at bounding box center [335, 179] width 278 height 12
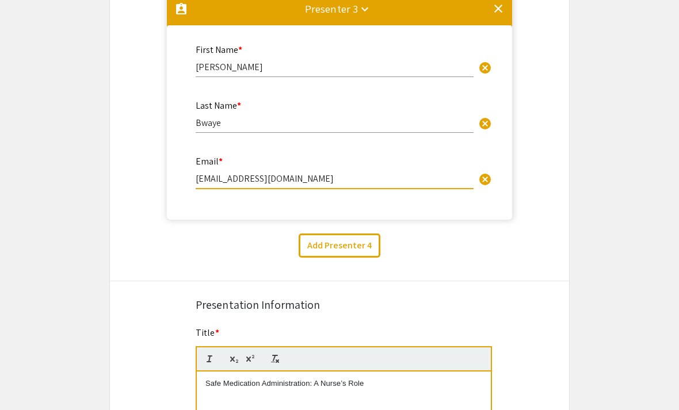
type input "[EMAIL_ADDRESS][DOMAIN_NAME]"
click at [552, 242] on div "Add Presenter 4" at bounding box center [339, 246] width 476 height 24
click at [359, 258] on button "Add Presenter 4" at bounding box center [340, 246] width 82 height 24
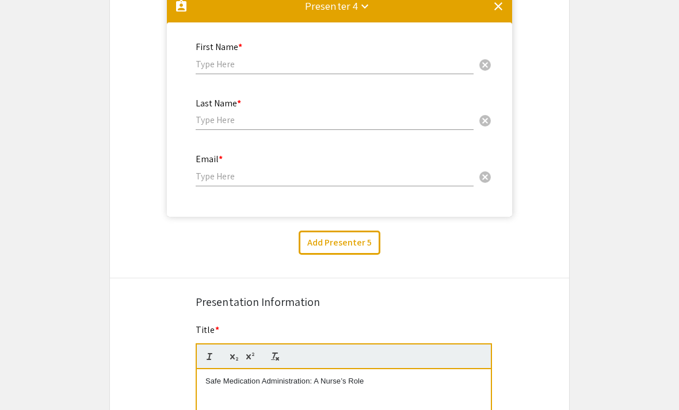
click at [414, 64] on div "First Name * cancel" at bounding box center [335, 52] width 278 height 44
type input "[PERSON_NAME]"
click at [371, 124] on input "text" at bounding box center [335, 120] width 278 height 12
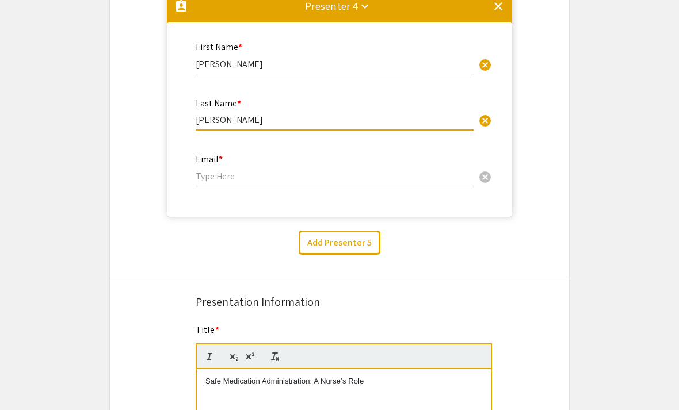
type input "[PERSON_NAME]"
click at [370, 170] on div "Email * cancel" at bounding box center [335, 165] width 278 height 44
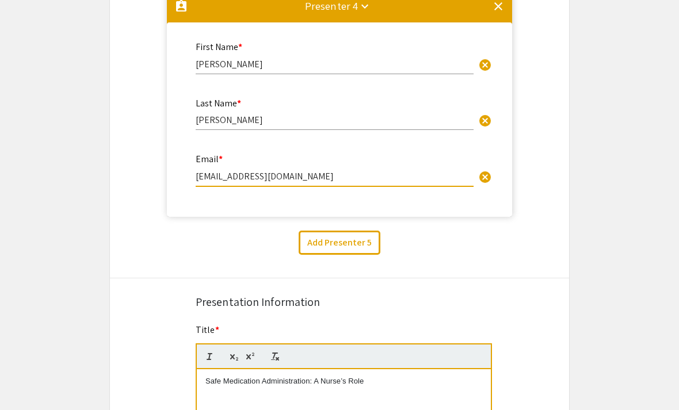
type input "[EMAIL_ADDRESS][DOMAIN_NAME]"
click at [558, 251] on div "Add Presenter 5" at bounding box center [339, 243] width 476 height 24
click at [358, 254] on button "Add Presenter 5" at bounding box center [340, 243] width 82 height 24
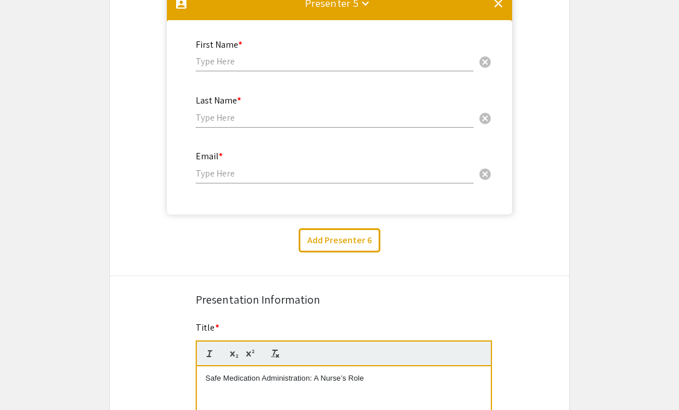
click at [387, 67] on input "text" at bounding box center [335, 61] width 278 height 12
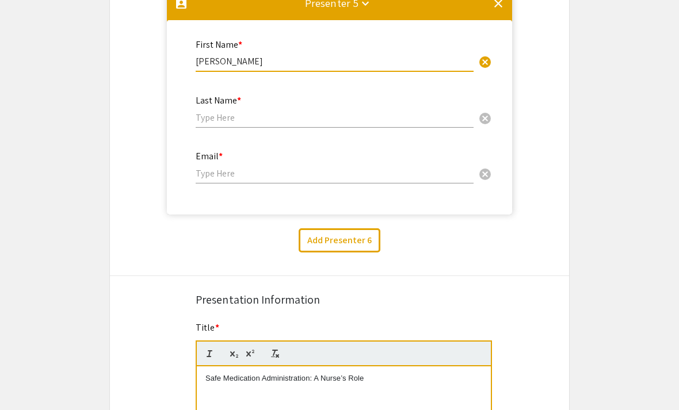
type input "[PERSON_NAME]"
click at [396, 123] on input "text" at bounding box center [335, 118] width 278 height 12
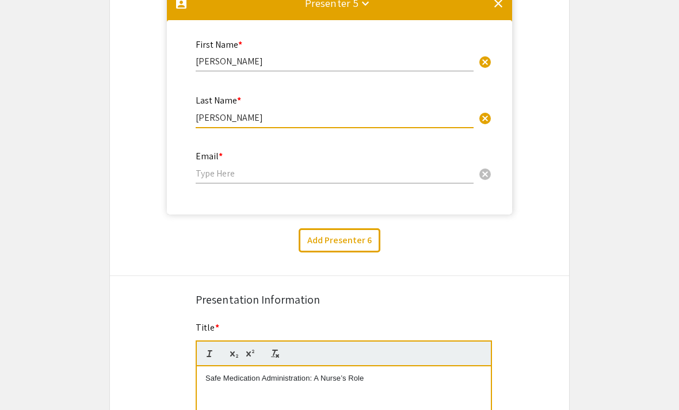
click at [379, 180] on input "email" at bounding box center [335, 173] width 278 height 12
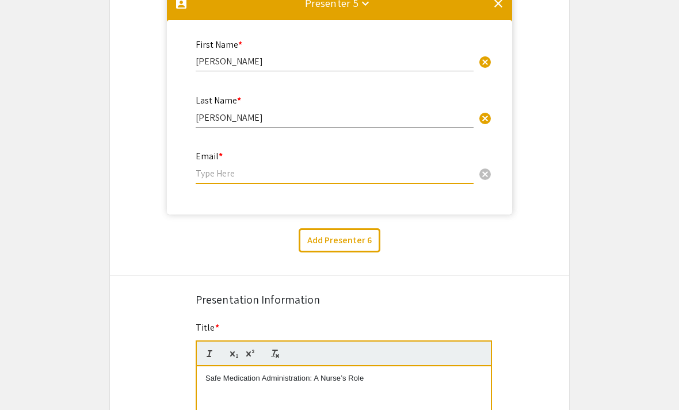
click at [360, 123] on input "[PERSON_NAME]" at bounding box center [335, 118] width 278 height 12
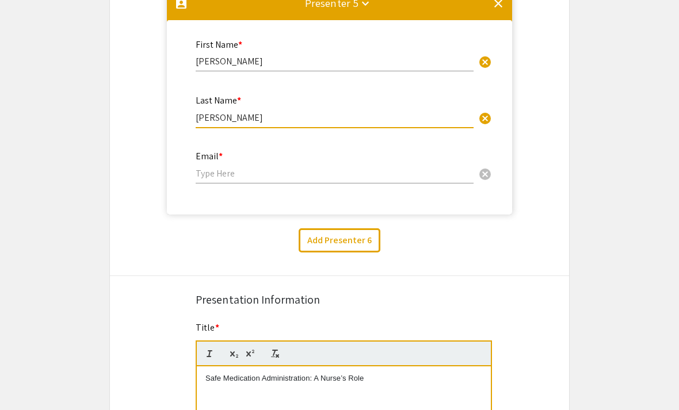
click at [409, 116] on div "Last Name * [PERSON_NAME] cancel" at bounding box center [335, 106] width 278 height 44
click at [281, 124] on input "[PERSON_NAME]" at bounding box center [335, 118] width 278 height 12
type input "P"
type input "[PERSON_NAME]"
click at [361, 177] on div "Email * cancel" at bounding box center [335, 162] width 278 height 44
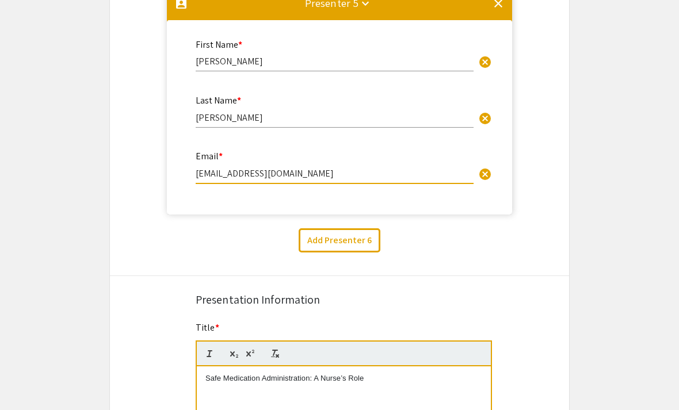
type input "[EMAIL_ADDRESS][DOMAIN_NAME]"
click at [359, 252] on button "Add Presenter 6" at bounding box center [340, 240] width 82 height 24
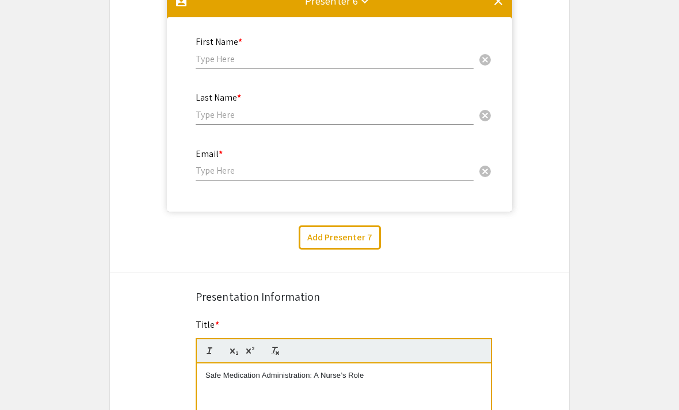
click at [365, 63] on div "First Name * cancel" at bounding box center [335, 47] width 278 height 44
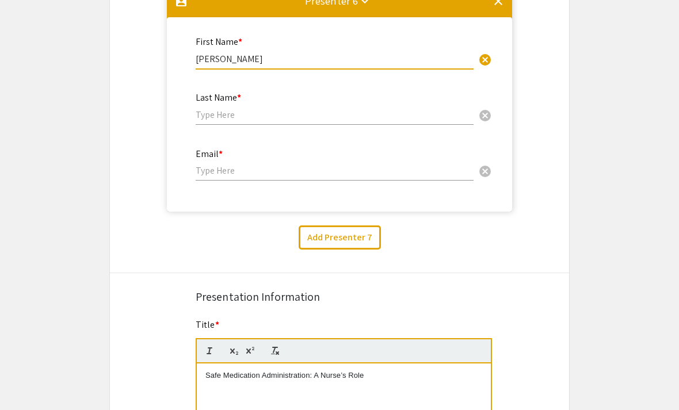
type input "[PERSON_NAME]"
click at [368, 121] on input "text" at bounding box center [335, 115] width 278 height 12
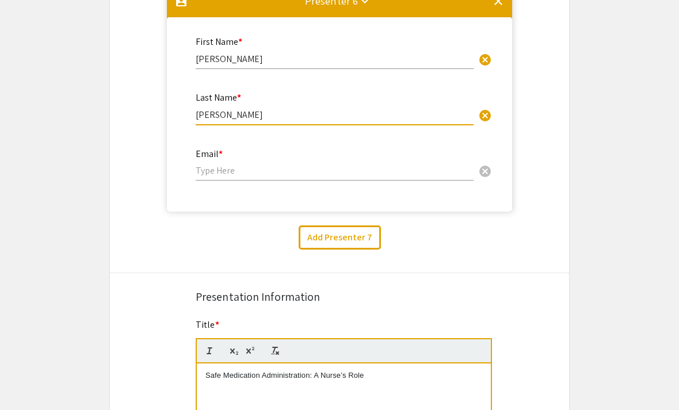
type input "[PERSON_NAME]"
click at [390, 177] on input "email" at bounding box center [335, 171] width 278 height 12
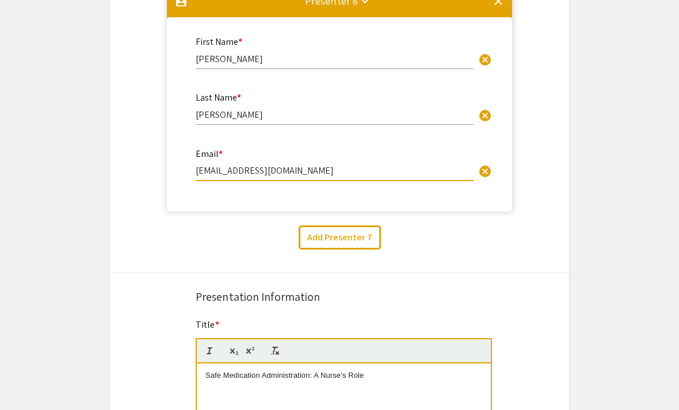
type input "[EMAIL_ADDRESS][DOMAIN_NAME]"
click at [356, 250] on button "Add Presenter 7" at bounding box center [340, 238] width 82 height 24
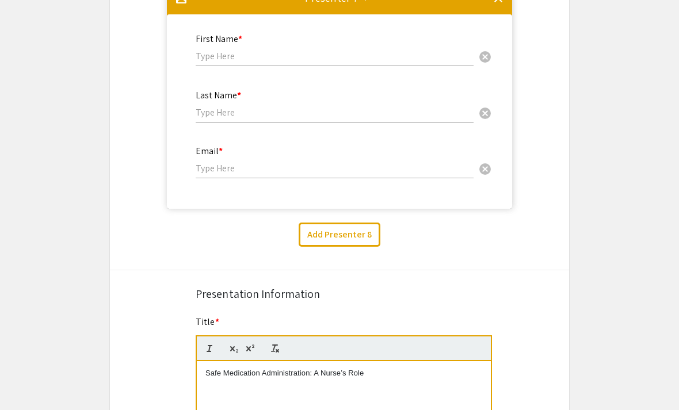
click at [357, 62] on input "text" at bounding box center [335, 56] width 278 height 12
type input "Maycie"
click at [380, 119] on input "text" at bounding box center [335, 112] width 278 height 12
type input "[PERSON_NAME]"
click at [372, 178] on div "Email * cancel" at bounding box center [335, 157] width 278 height 44
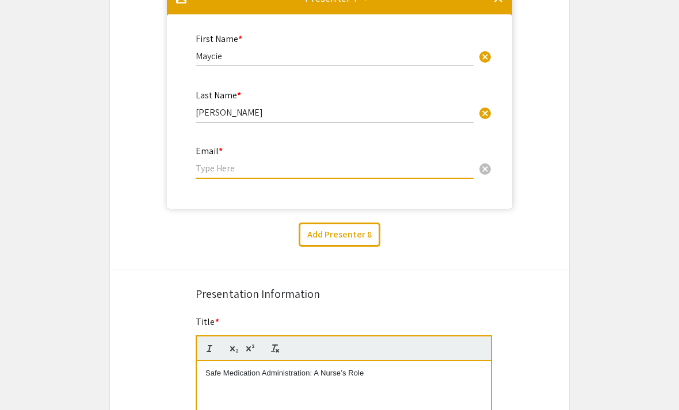
click at [272, 174] on div "Email * cancel" at bounding box center [335, 157] width 278 height 44
type input "[EMAIL_ADDRESS][DOMAIN_NAME]"
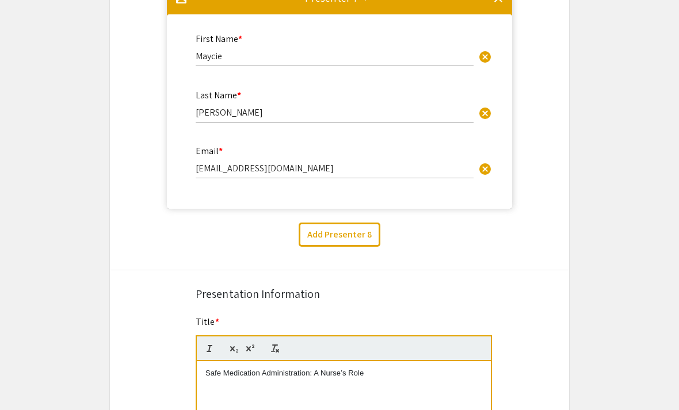
click at [361, 247] on button "Add Presenter 8" at bounding box center [340, 235] width 82 height 24
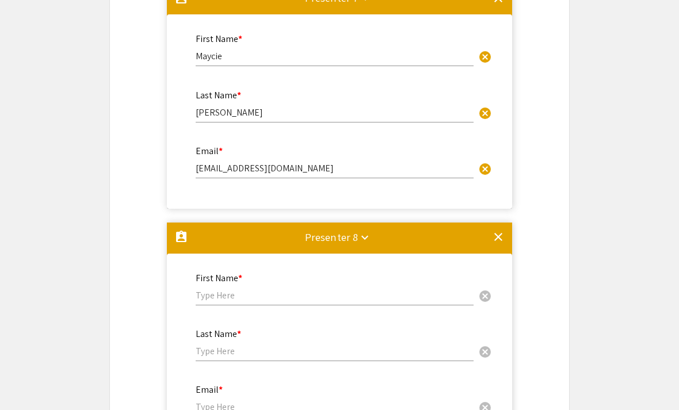
scroll to position [1992, 0]
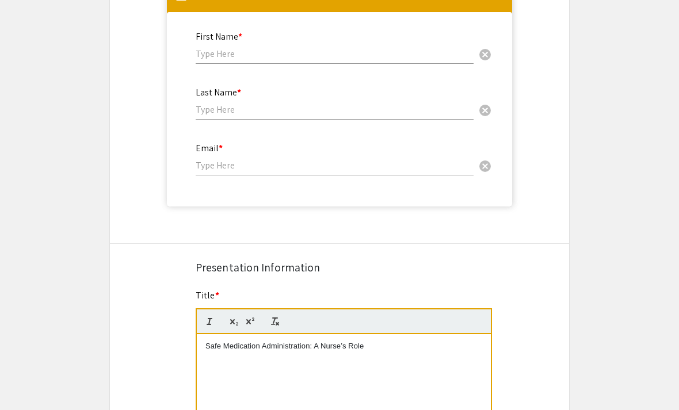
click at [362, 60] on input "text" at bounding box center [335, 54] width 278 height 12
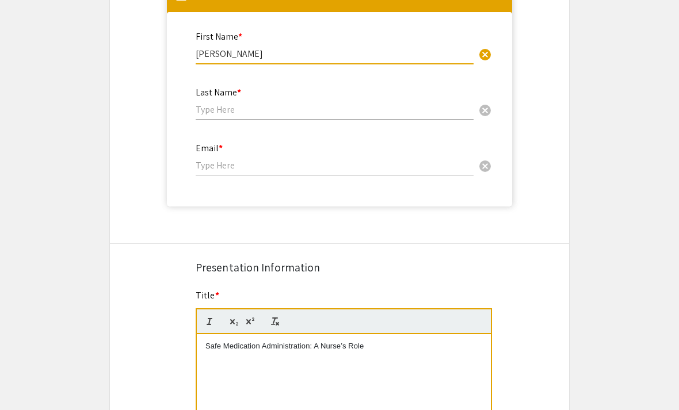
type input "[PERSON_NAME]"
click at [380, 116] on input "text" at bounding box center [335, 110] width 278 height 12
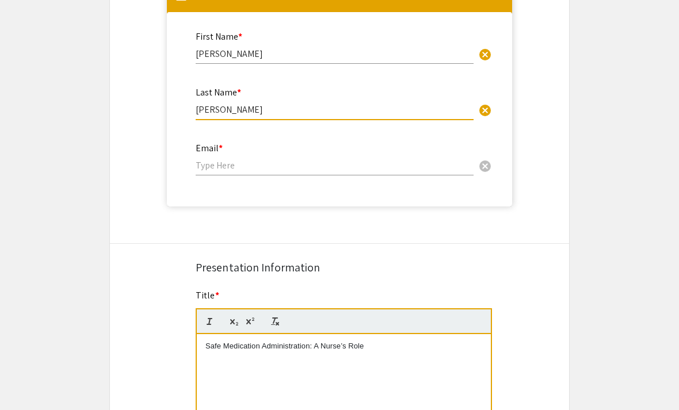
type input "[PERSON_NAME]"
click at [349, 171] on input "email" at bounding box center [335, 165] width 278 height 12
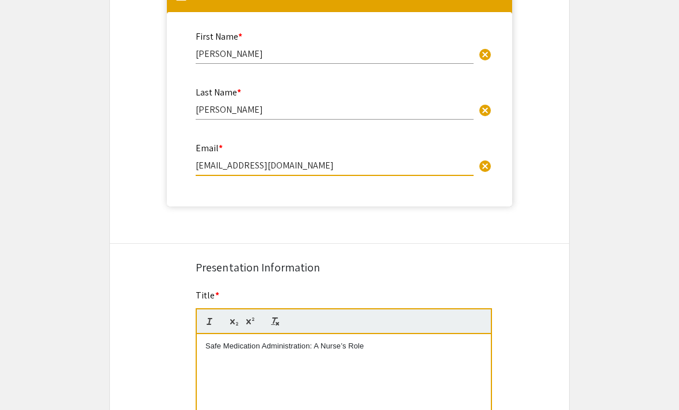
type input "[EMAIL_ADDRESS][DOMAIN_NAME]"
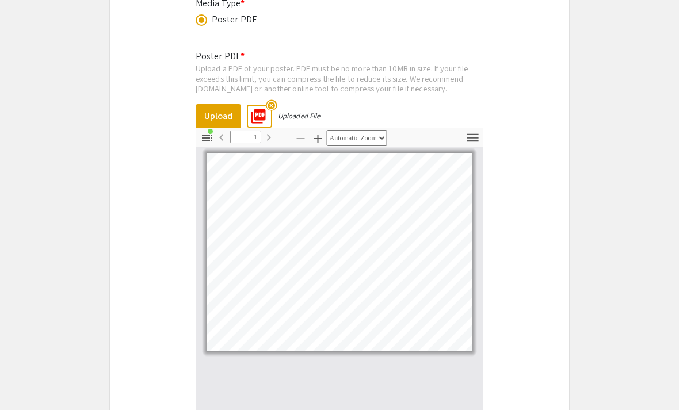
scroll to position [3028, 0]
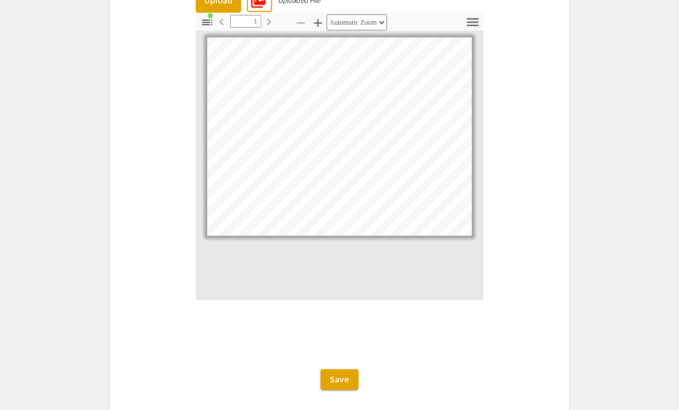
click at [345, 386] on span "Save" at bounding box center [340, 379] width 20 height 12
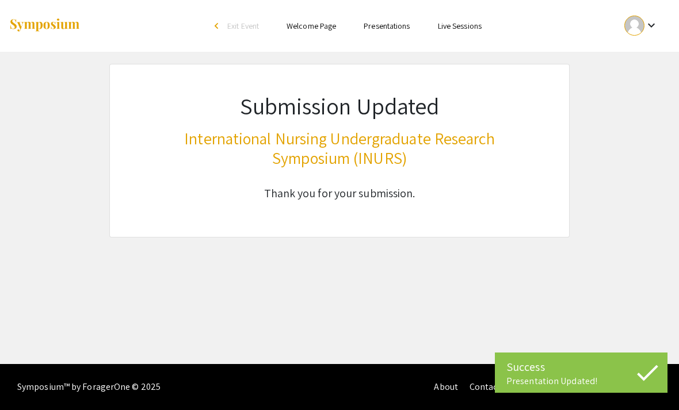
scroll to position [0, 0]
click at [641, 25] on div at bounding box center [634, 26] width 20 height 20
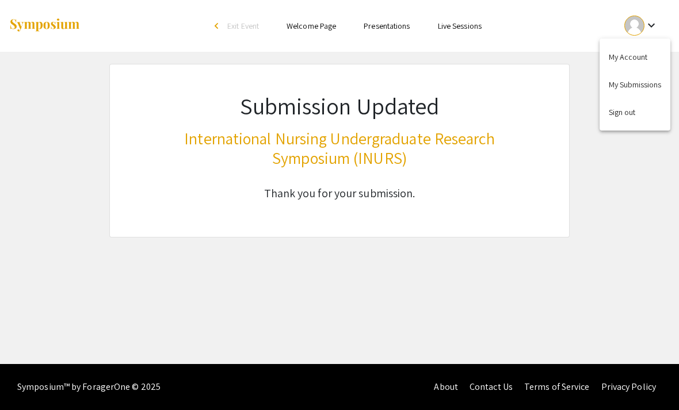
click at [633, 81] on button "My Submissions" at bounding box center [635, 85] width 71 height 28
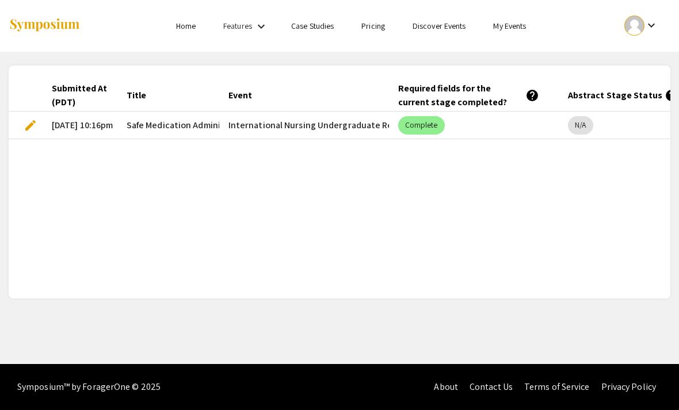
click at [665, 94] on mat-icon "help" at bounding box center [672, 96] width 14 height 14
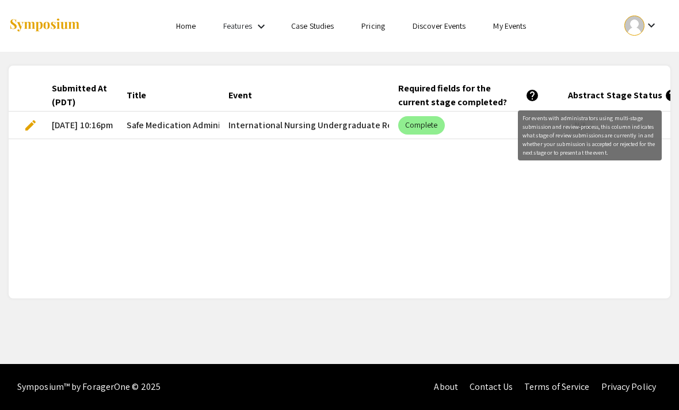
click at [649, 208] on div "Submitted At (PDT) Title Event Required fields for the current stage completed?…" at bounding box center [340, 181] width 662 height 205
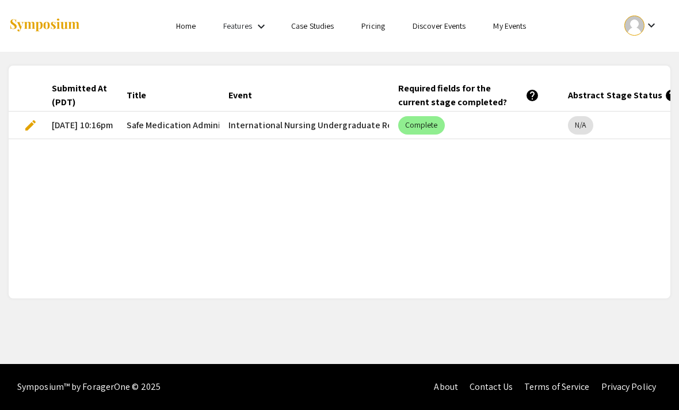
click at [32, 128] on span "edit" at bounding box center [31, 126] width 14 height 14
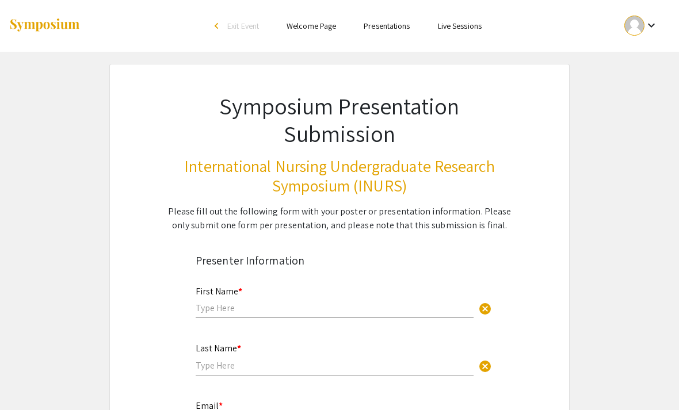
type input "[PERSON_NAME]"
type input "[EMAIL_ADDRESS][DOMAIN_NAME]"
type input "[US_STATE]"
radio input "true"
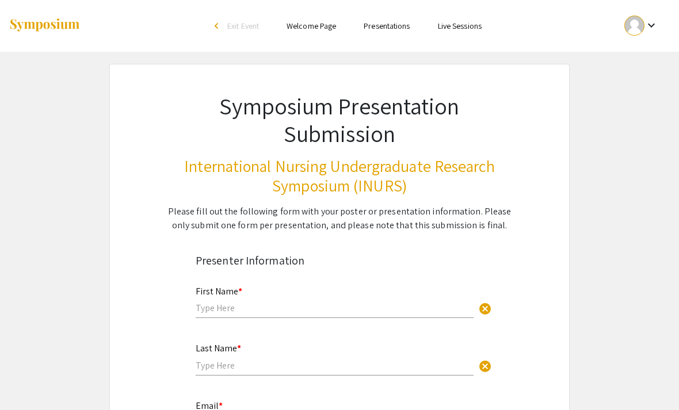
select select "custom"
type input "0"
select select "custom"
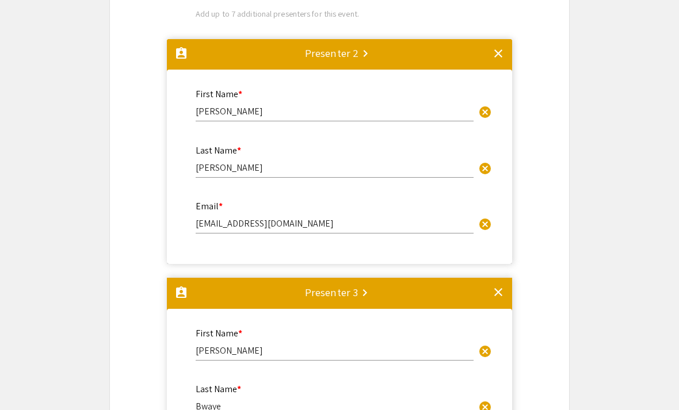
type input "1"
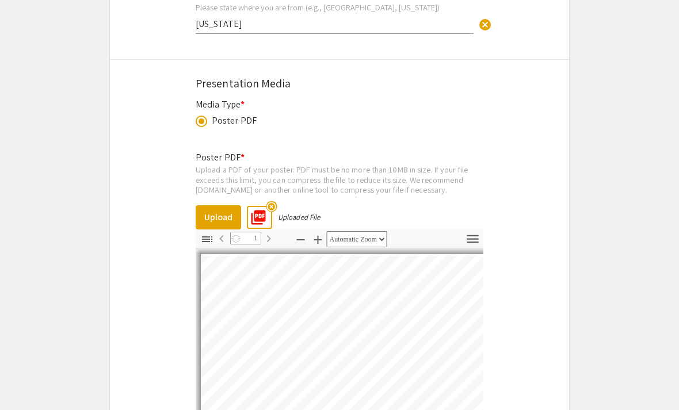
scroll to position [2559, 0]
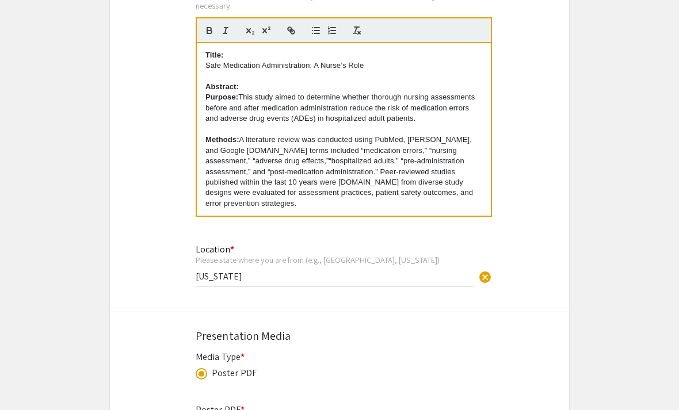
select select "auto"
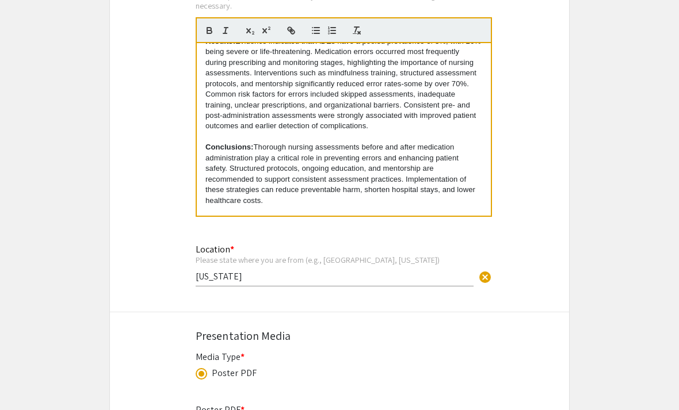
scroll to position [183, 0]
click at [307, 224] on link "[URL][DOMAIN_NAME]" at bounding box center [267, 222] width 80 height 9
click at [235, 193] on div "[URL][DOMAIN_NAME]" at bounding box center [307, 182] width 193 height 22
click at [321, 190] on link "[URL][DOMAIN_NAME]" at bounding box center [297, 182] width 80 height 15
click at [472, 222] on p "Video: [URL][DOMAIN_NAME]" at bounding box center [343, 223] width 277 height 10
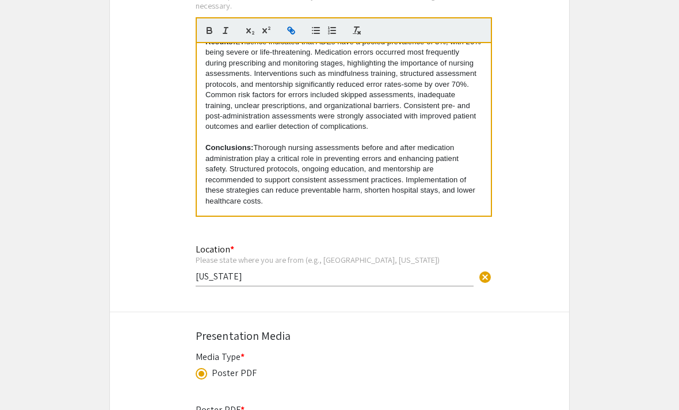
click at [307, 224] on link "[URL][DOMAIN_NAME]" at bounding box center [267, 222] width 80 height 9
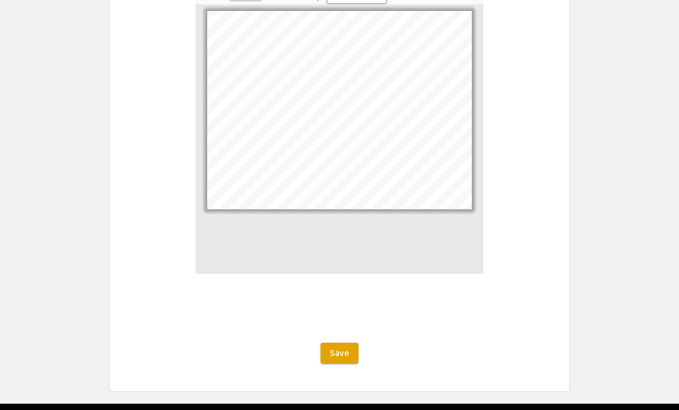
scroll to position [3079, 0]
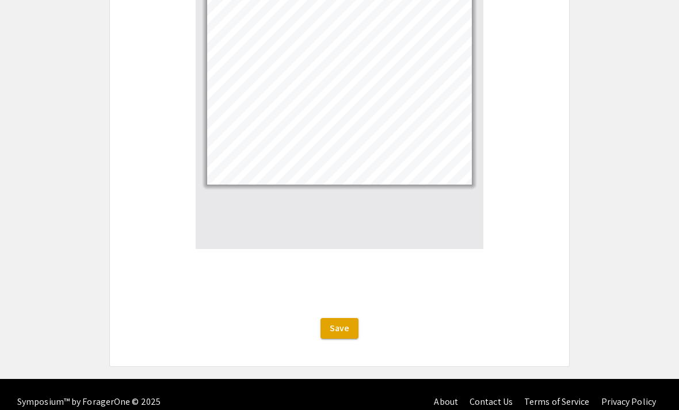
click at [342, 334] on span "Save" at bounding box center [340, 328] width 20 height 12
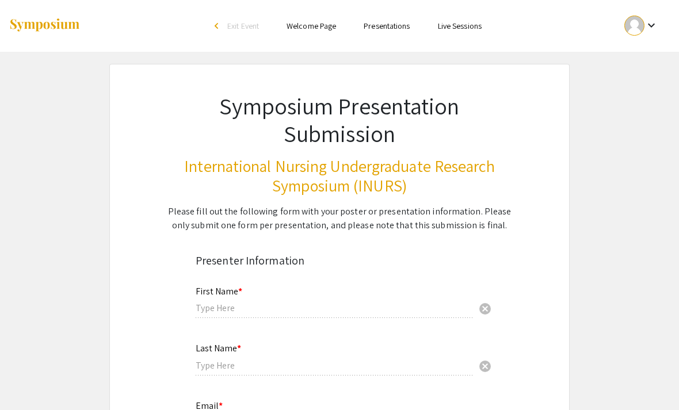
type input "[PERSON_NAME]"
type input "[EMAIL_ADDRESS][DOMAIN_NAME]"
type input "[US_STATE]"
radio input "true"
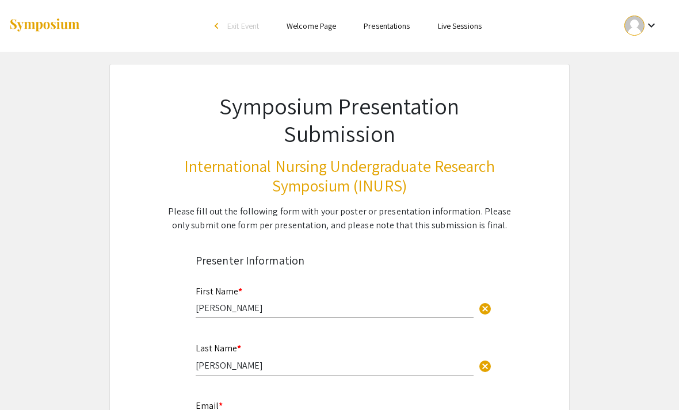
type input "0"
select select "custom"
type input "1"
select select "auto"
click at [635, 28] on div at bounding box center [634, 26] width 20 height 20
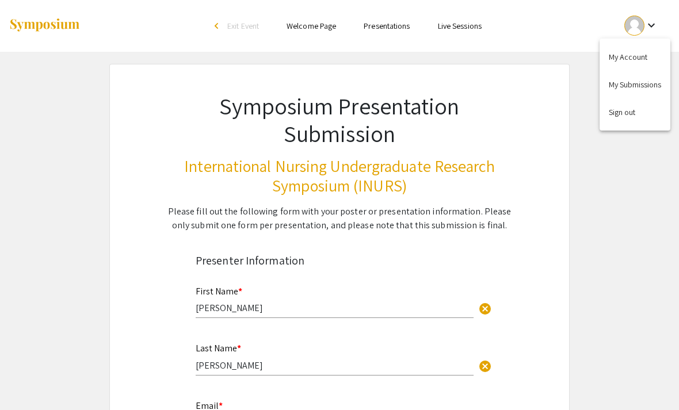
click at [643, 56] on button "My Account" at bounding box center [635, 57] width 71 height 28
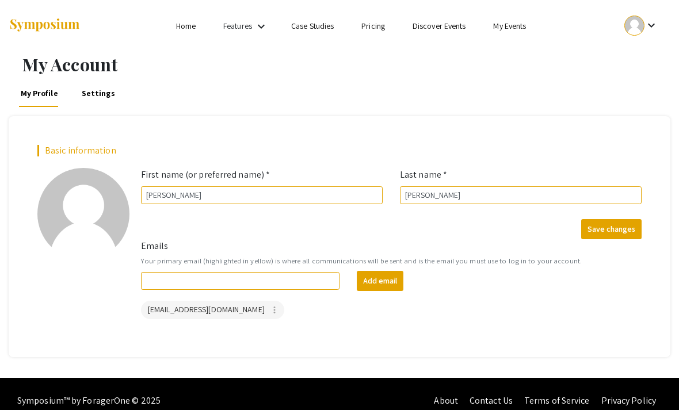
click at [639, 26] on div at bounding box center [634, 26] width 20 height 20
click at [649, 85] on button "My Submissions" at bounding box center [635, 85] width 71 height 28
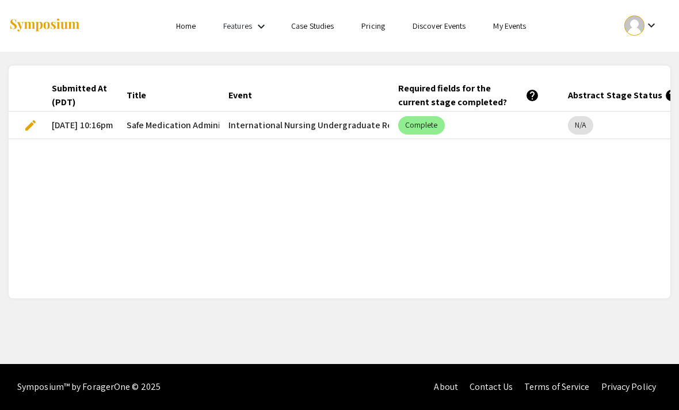
click at [637, 30] on div at bounding box center [634, 26] width 20 height 20
click at [640, 62] on button "My Account" at bounding box center [635, 57] width 71 height 28
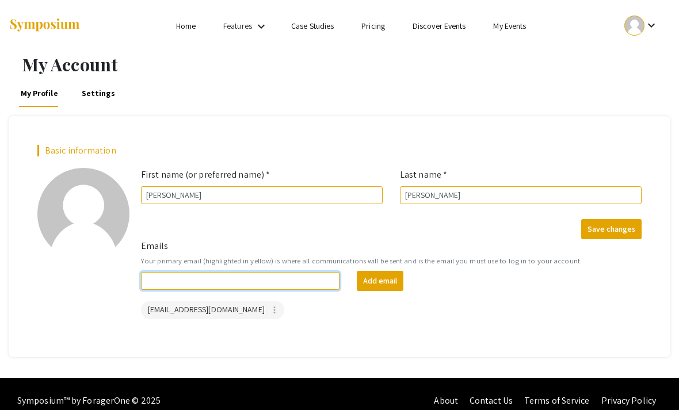
click at [306, 281] on input "Emails" at bounding box center [240, 281] width 199 height 18
click at [185, 25] on link "Home" at bounding box center [186, 26] width 20 height 10
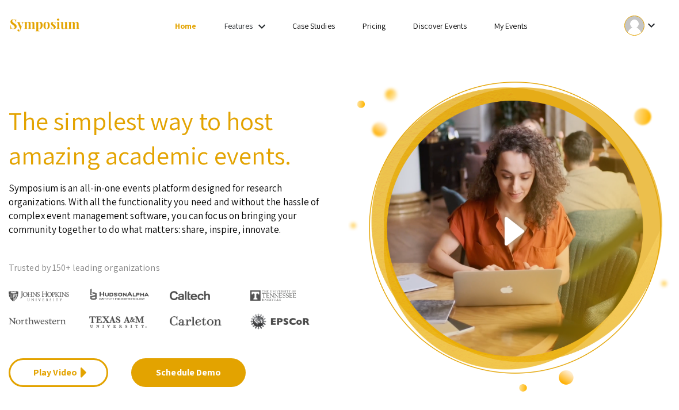
click at [632, 18] on div at bounding box center [634, 26] width 20 height 20
click at [639, 86] on button "My Submissions" at bounding box center [635, 85] width 71 height 28
